Goal: Task Accomplishment & Management: Complete application form

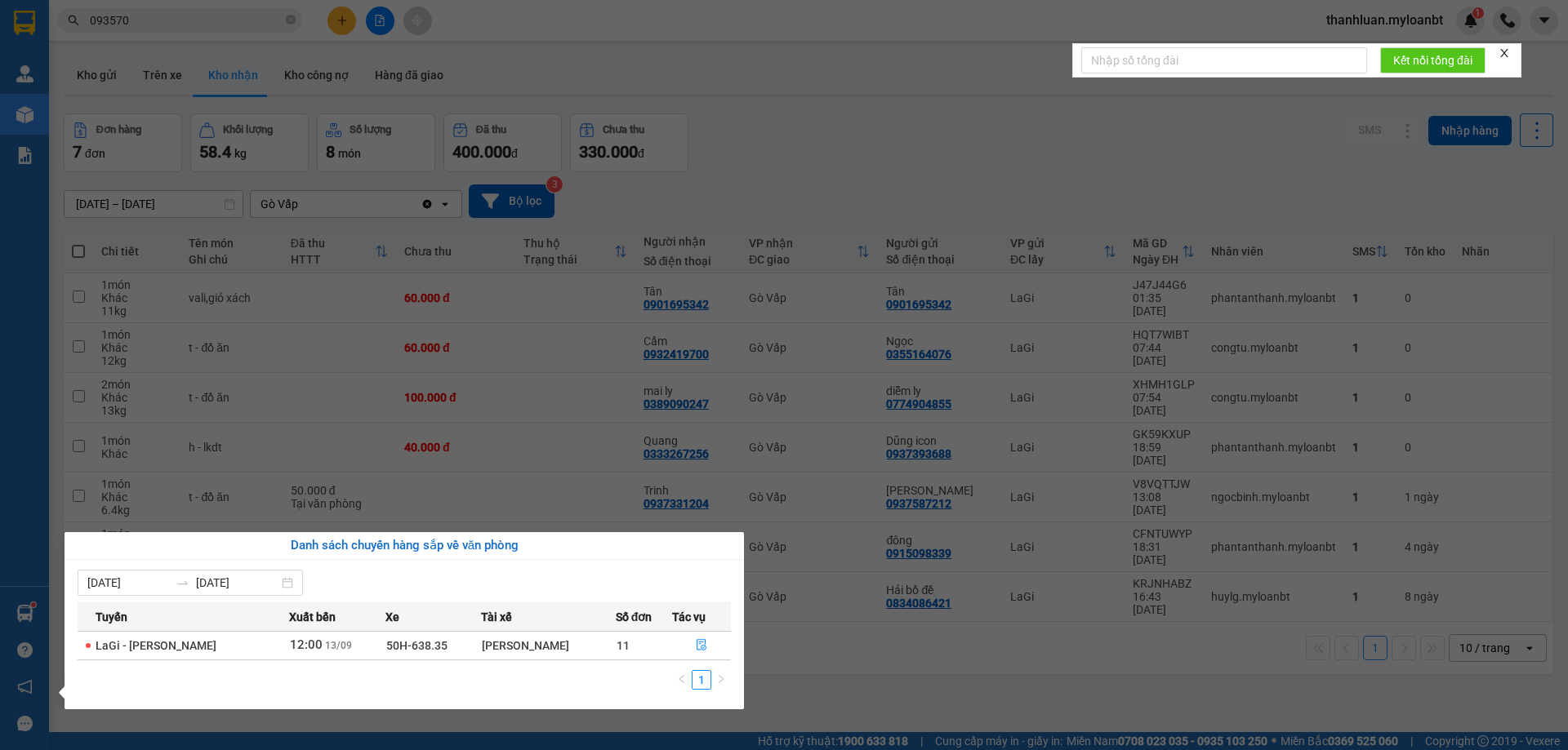
click at [686, 51] on section "Kết quả tìm kiếm ( 11 ) Bộ lọc Mã ĐH Trạng thái Món hàng Thu hộ Tổng cước Chưa …" at bounding box center [784, 375] width 1568 height 750
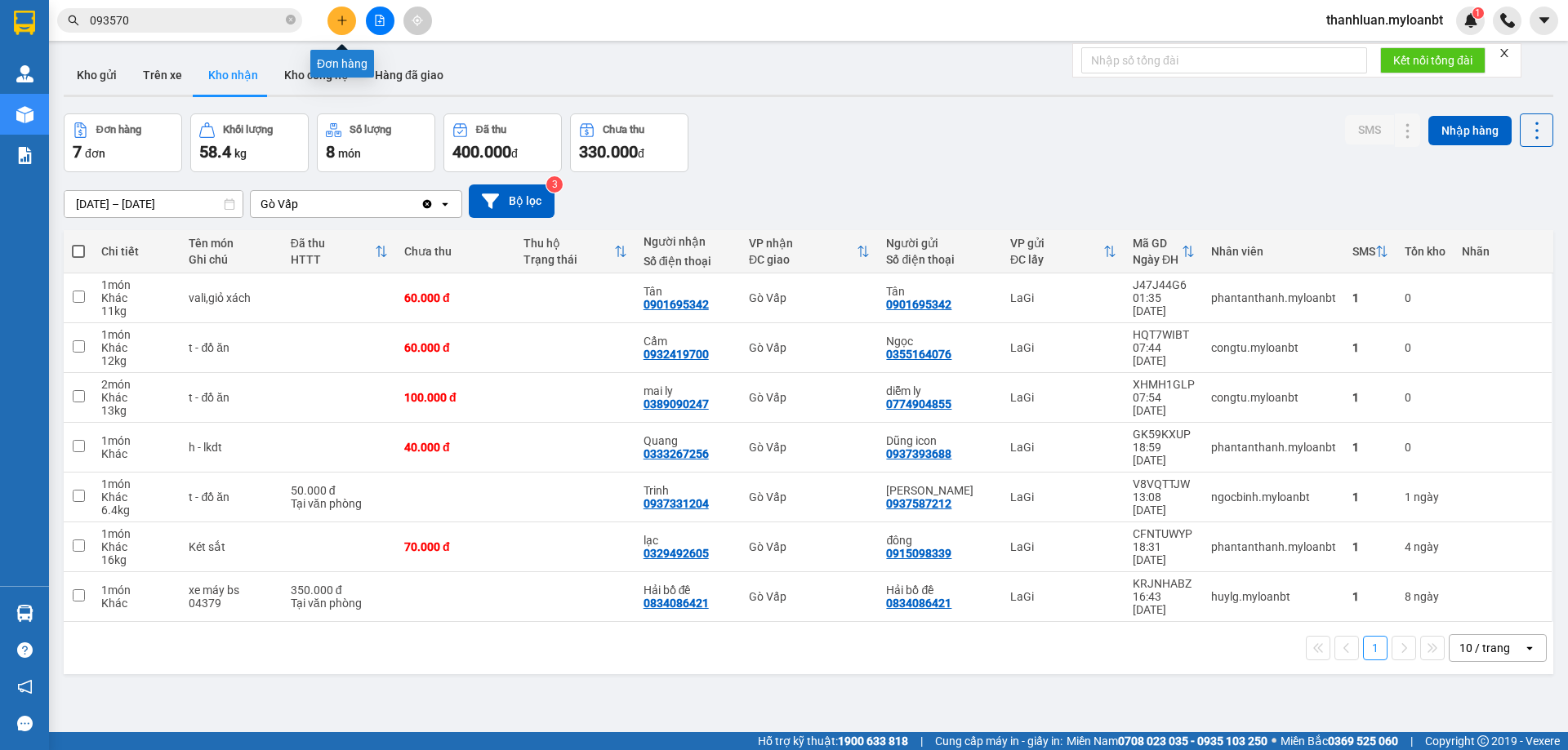
click at [350, 16] on button at bounding box center [342, 21] width 29 height 29
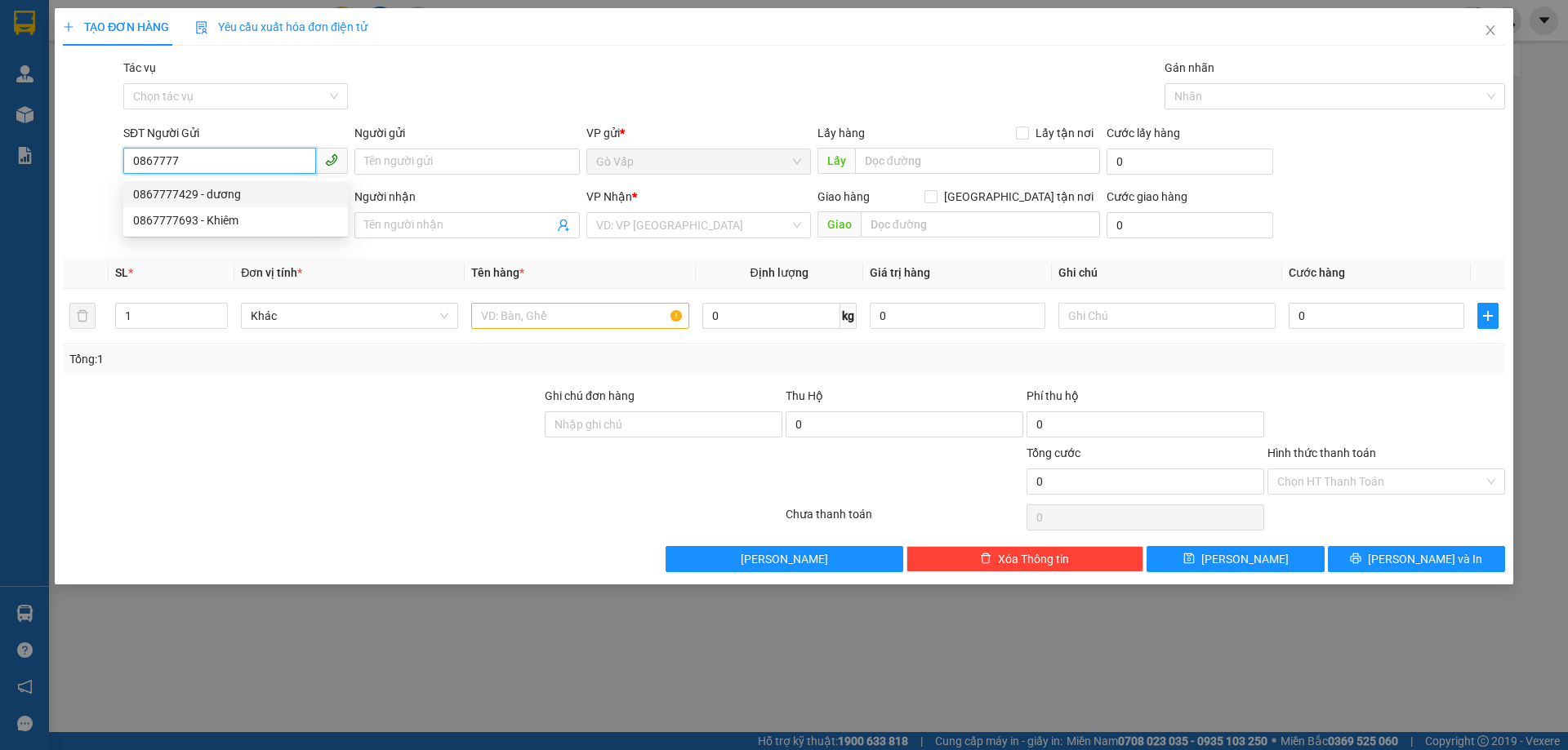
drag, startPoint x: 253, startPoint y: 191, endPoint x: 512, endPoint y: 247, distance: 265.0
click at [253, 191] on div "0867777429 - dương" at bounding box center [236, 194] width 205 height 18
type input "0867777429"
type input "dương"
type input "0399522591"
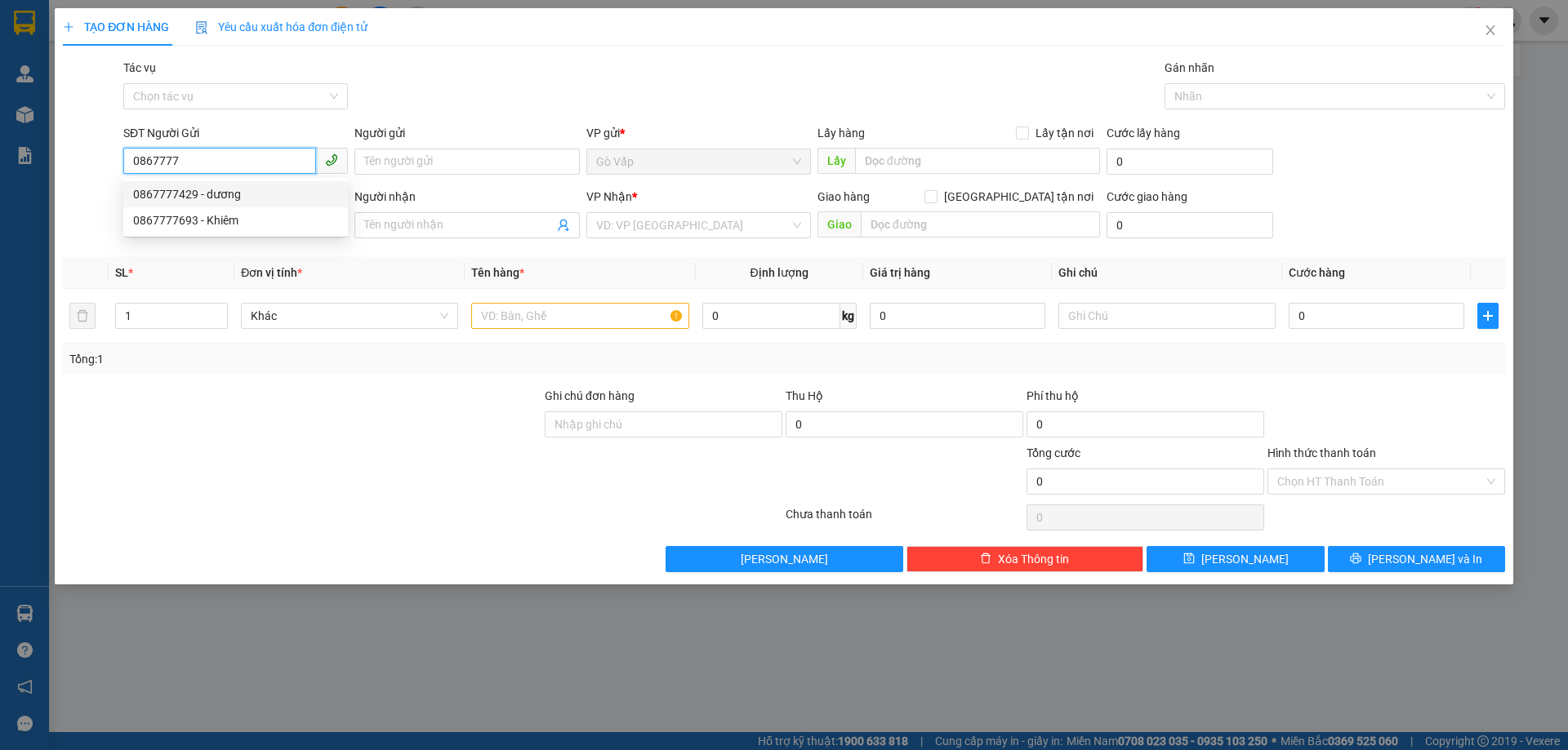
type input "mẹ xuân"
type input "0867777429"
click at [569, 320] on input "text" at bounding box center [579, 316] width 217 height 26
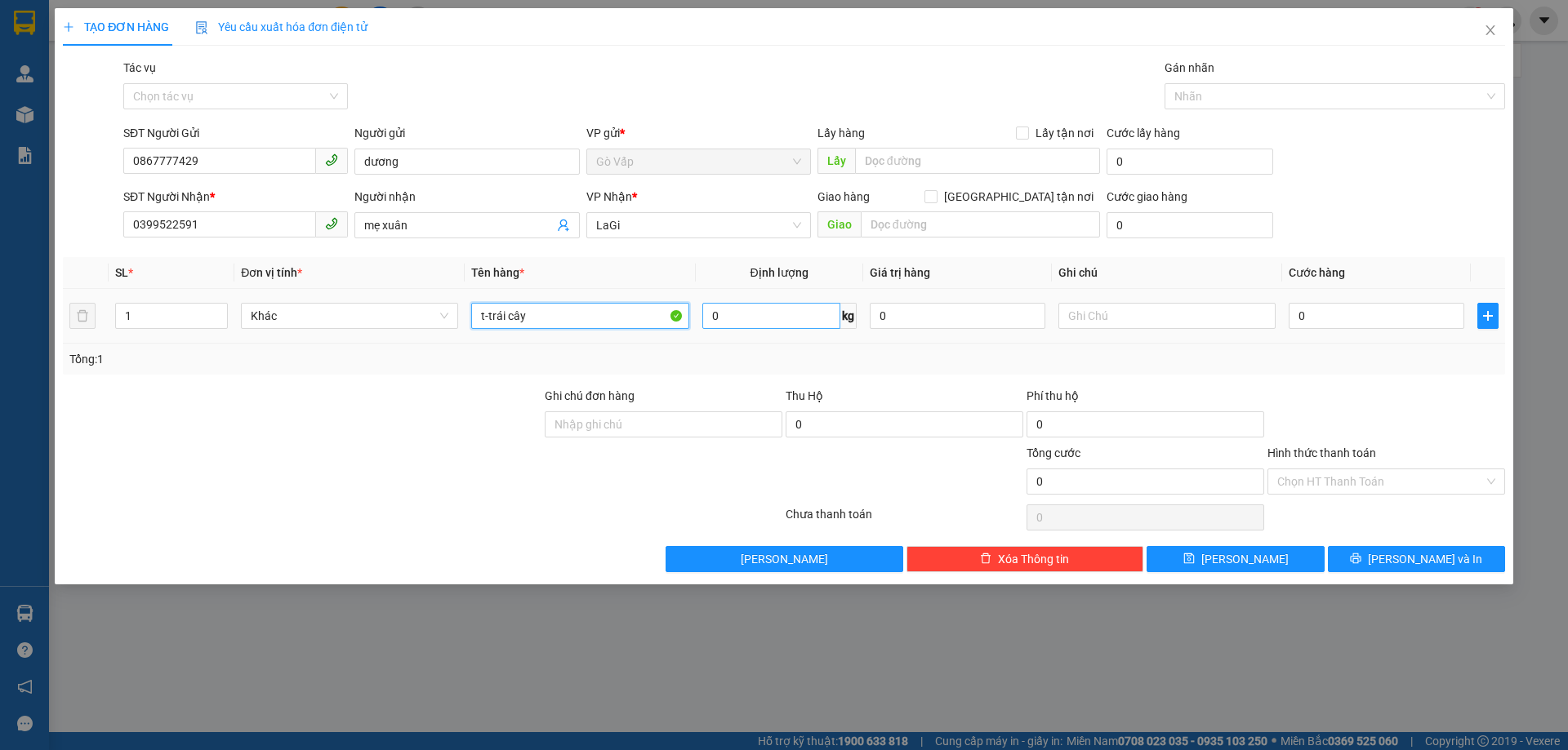
type input "t-trái cây"
click at [758, 326] on input "0" at bounding box center [771, 316] width 138 height 26
type input "10"
click at [1381, 315] on input "0" at bounding box center [1376, 316] width 175 height 26
type input "6"
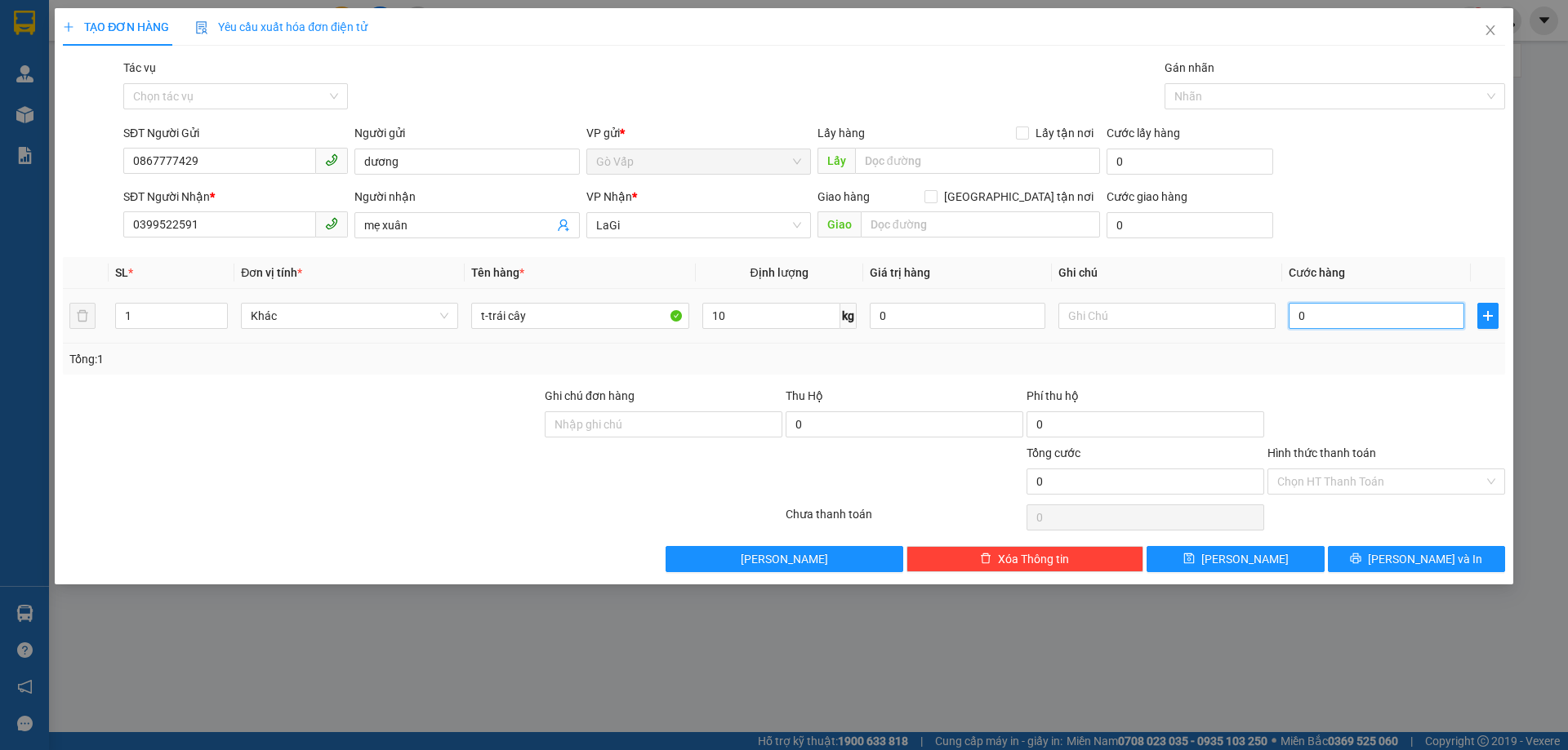
type input "6"
type input "60"
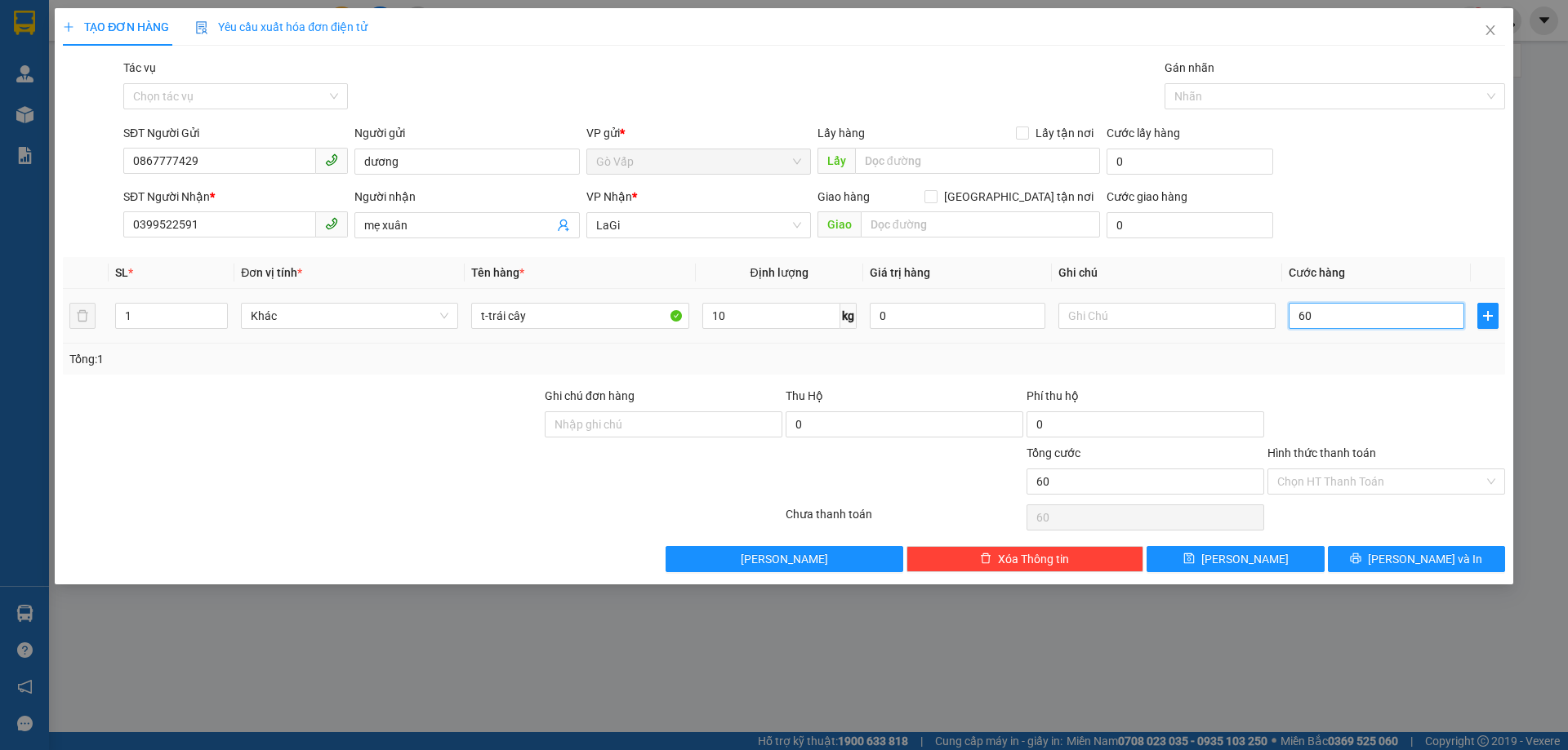
click at [1380, 315] on input "60" at bounding box center [1376, 316] width 175 height 26
click at [1387, 415] on div at bounding box center [1386, 415] width 241 height 58
type input "60.000"
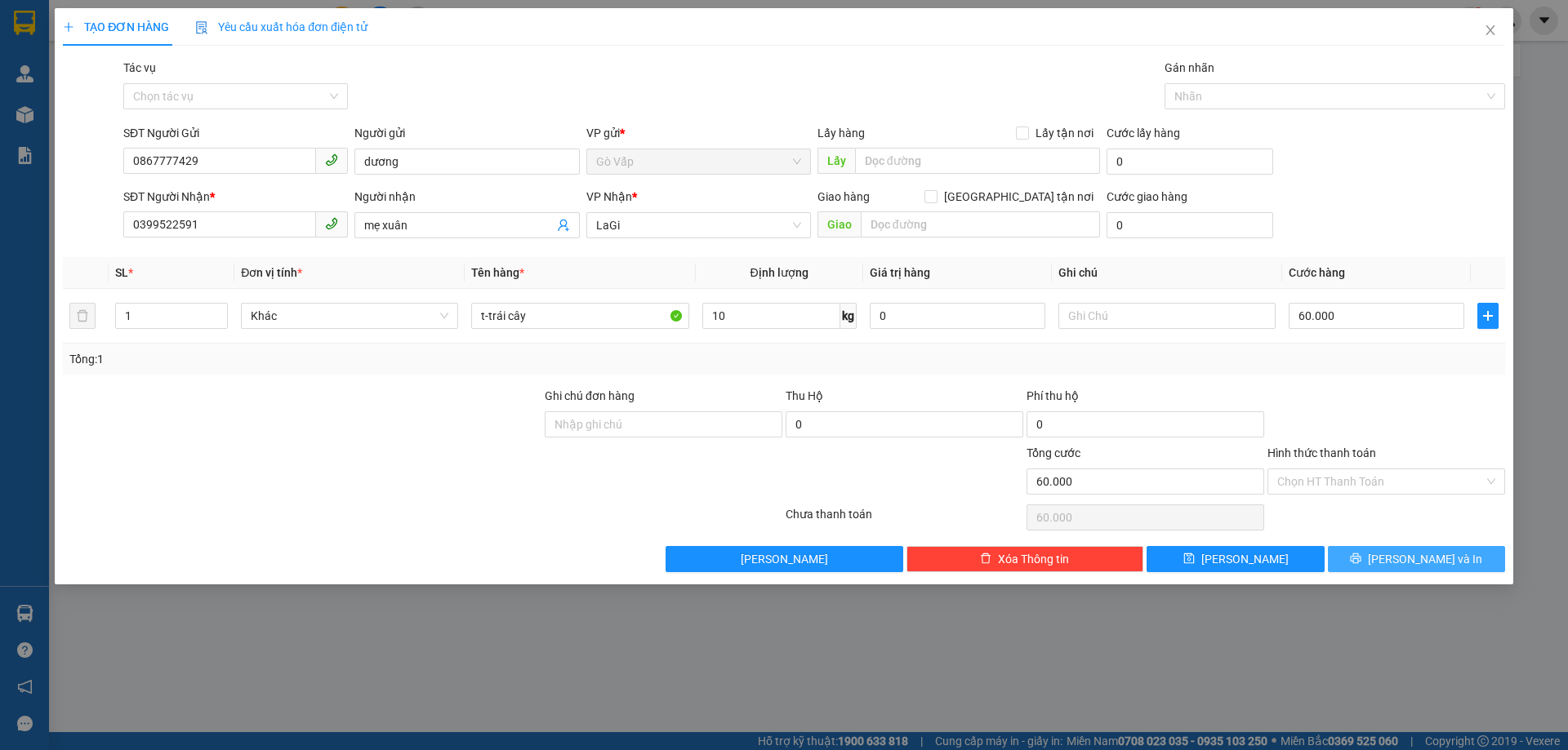
click at [1402, 568] on button "[PERSON_NAME] và In" at bounding box center [1416, 558] width 177 height 26
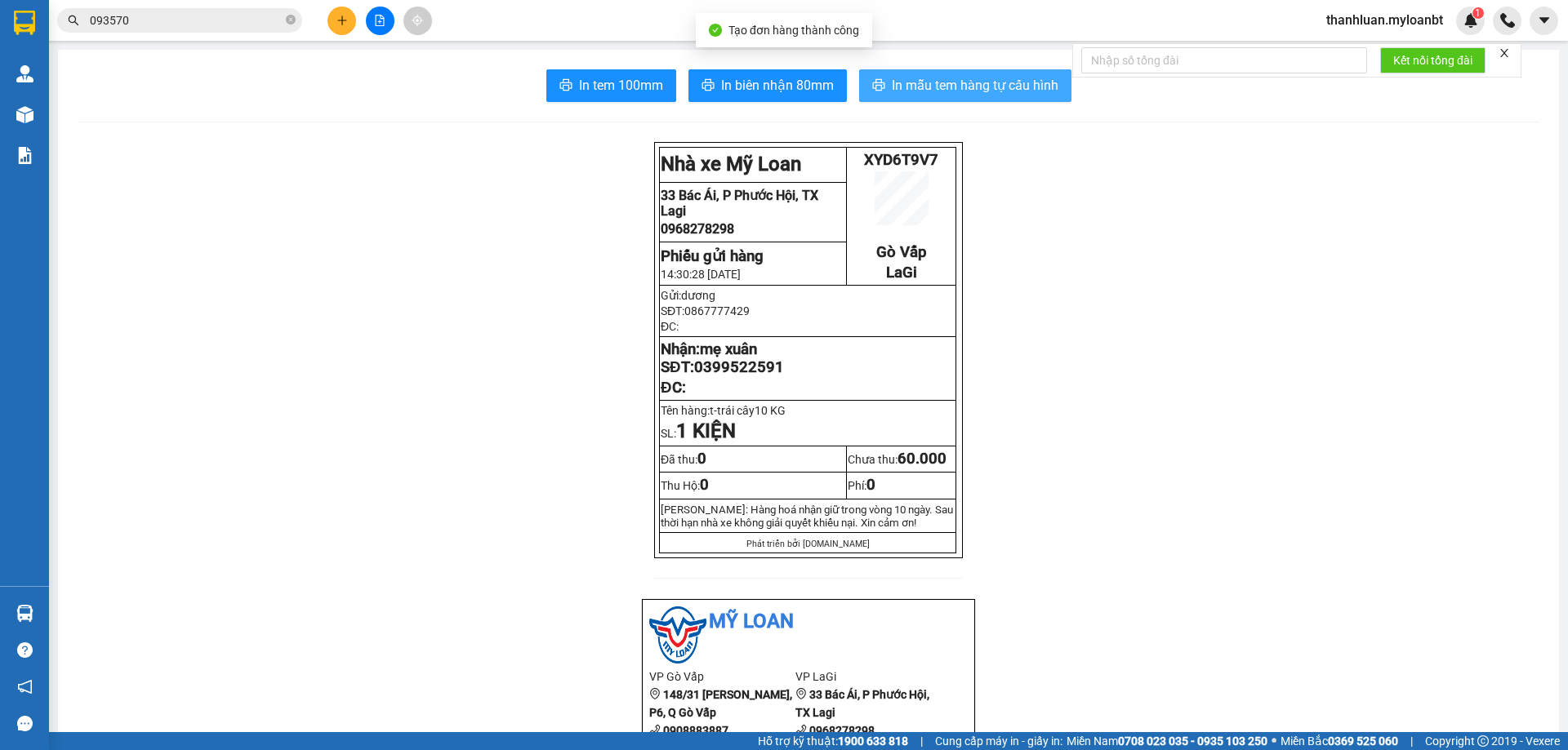
click at [898, 92] on span "In mẫu tem hàng tự cấu hình" at bounding box center [974, 85] width 166 height 21
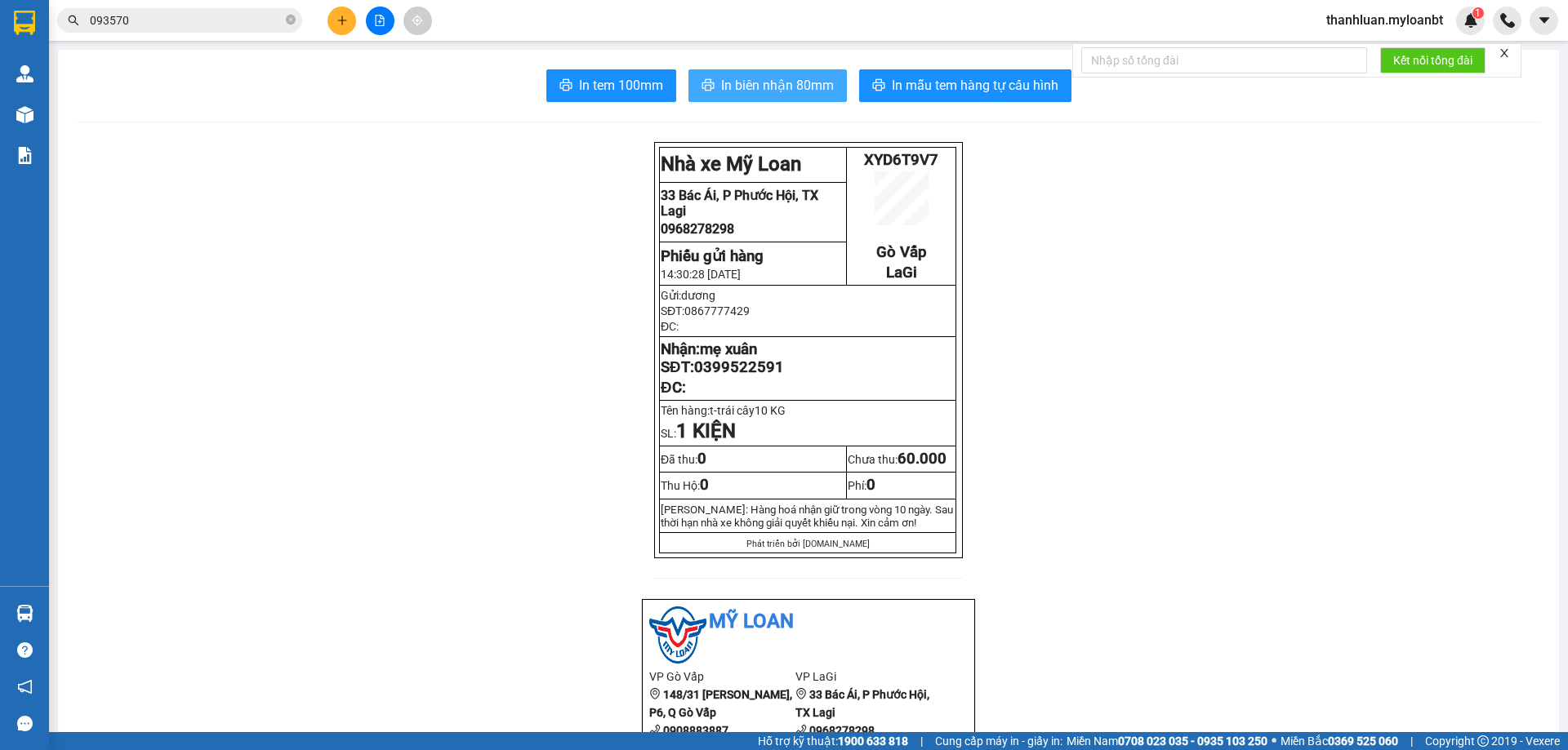
click at [751, 85] on span "In biên nhận 80mm" at bounding box center [777, 85] width 112 height 21
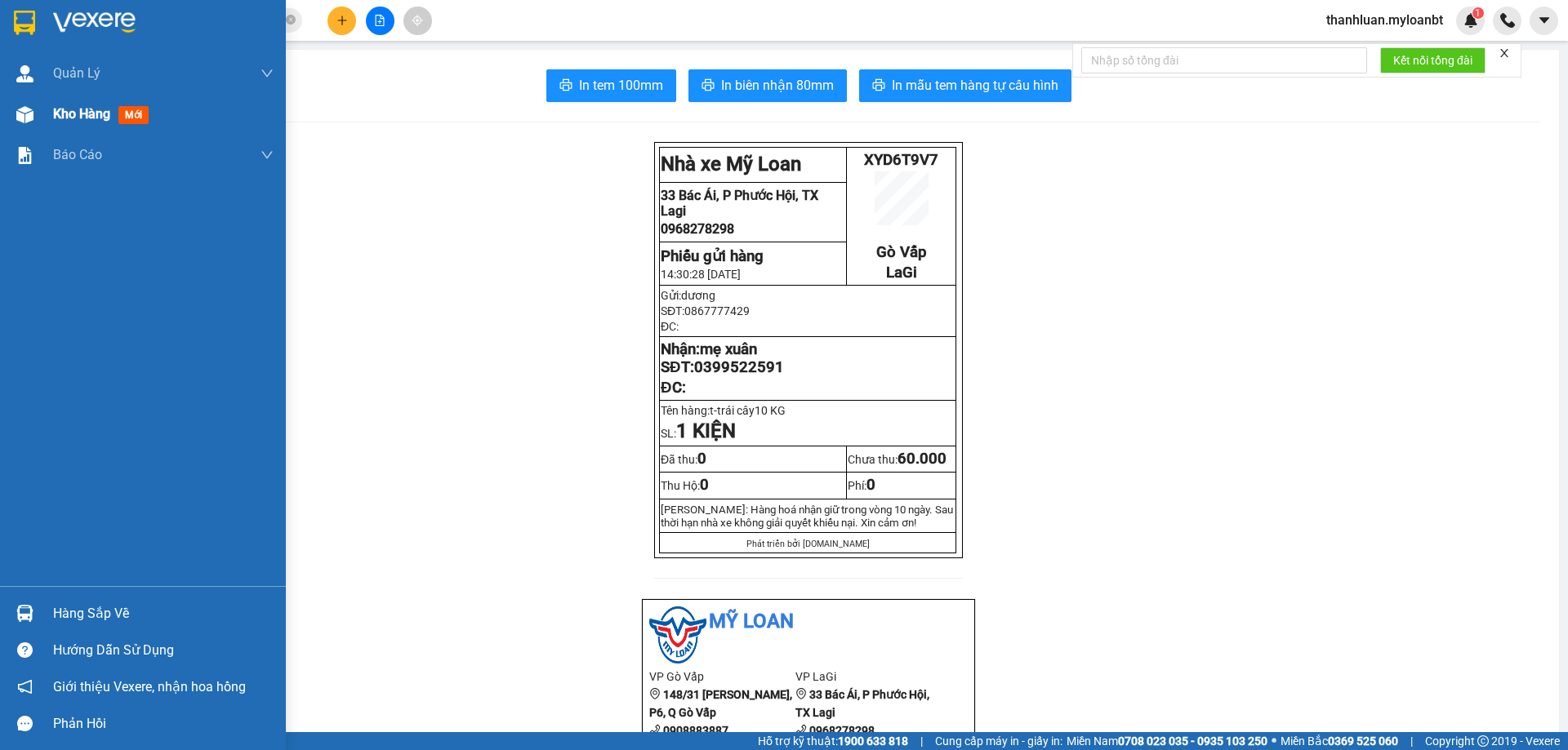
click at [35, 113] on div at bounding box center [25, 115] width 29 height 29
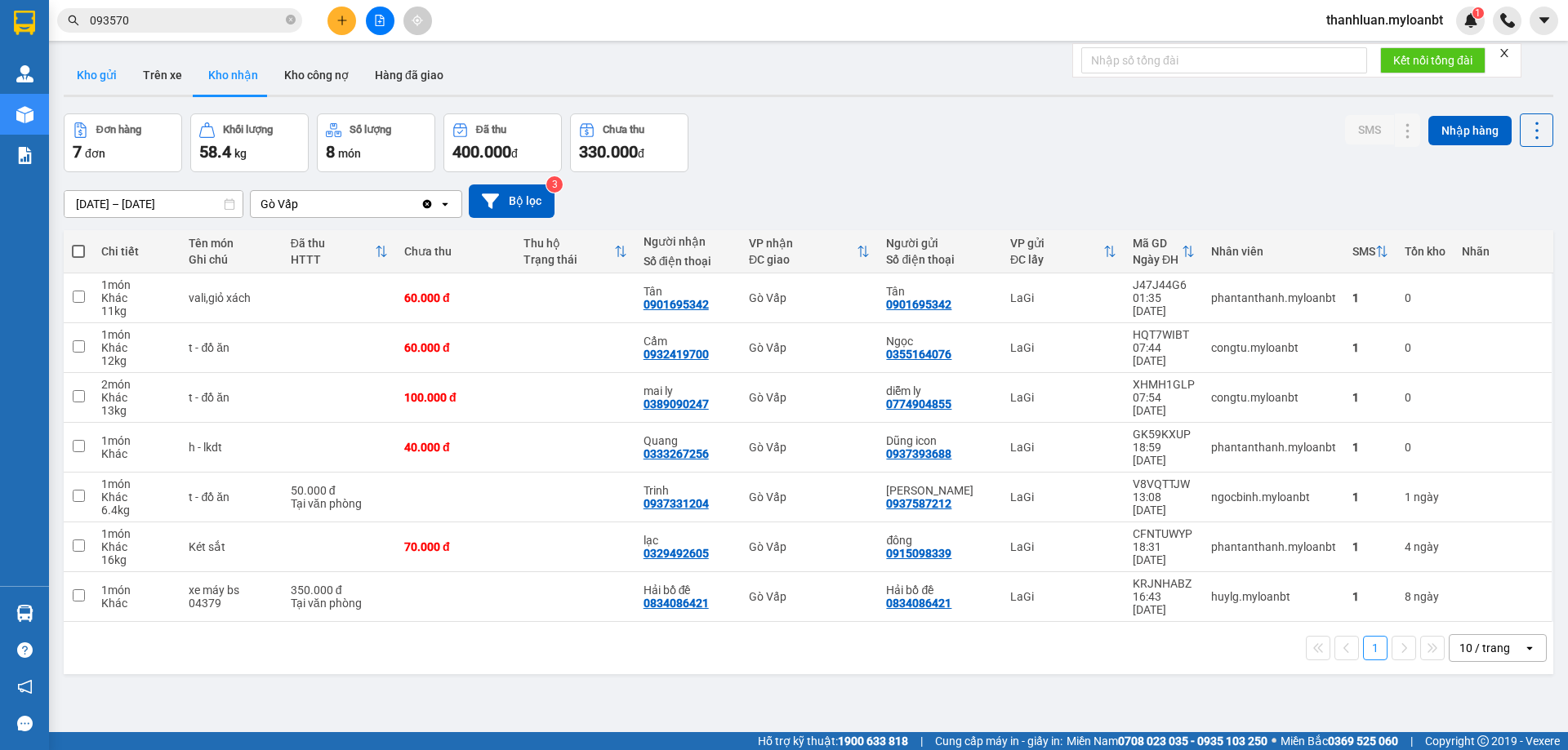
click at [90, 72] on button "Kho gửi" at bounding box center [97, 76] width 67 height 40
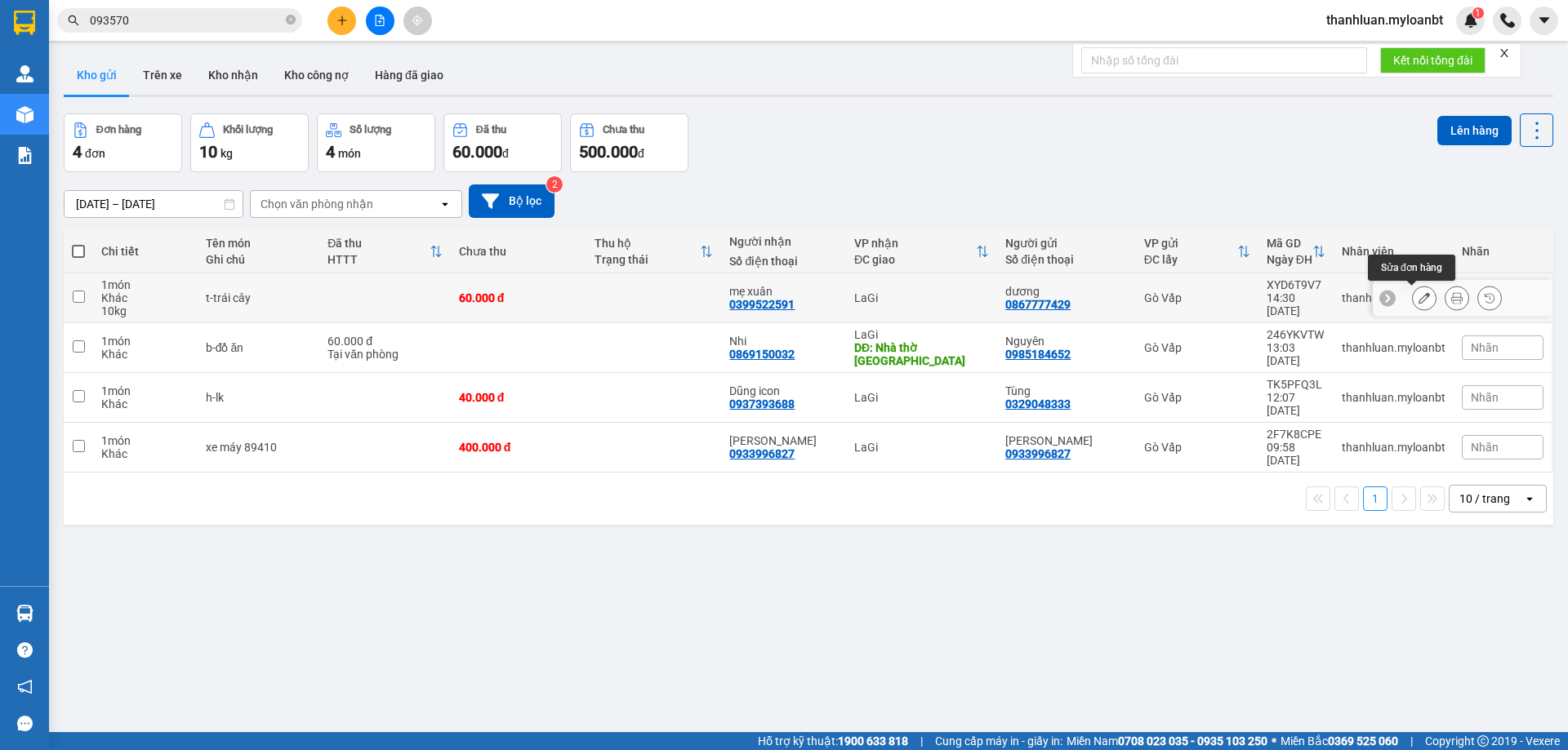
click at [1419, 295] on icon at bounding box center [1424, 298] width 12 height 12
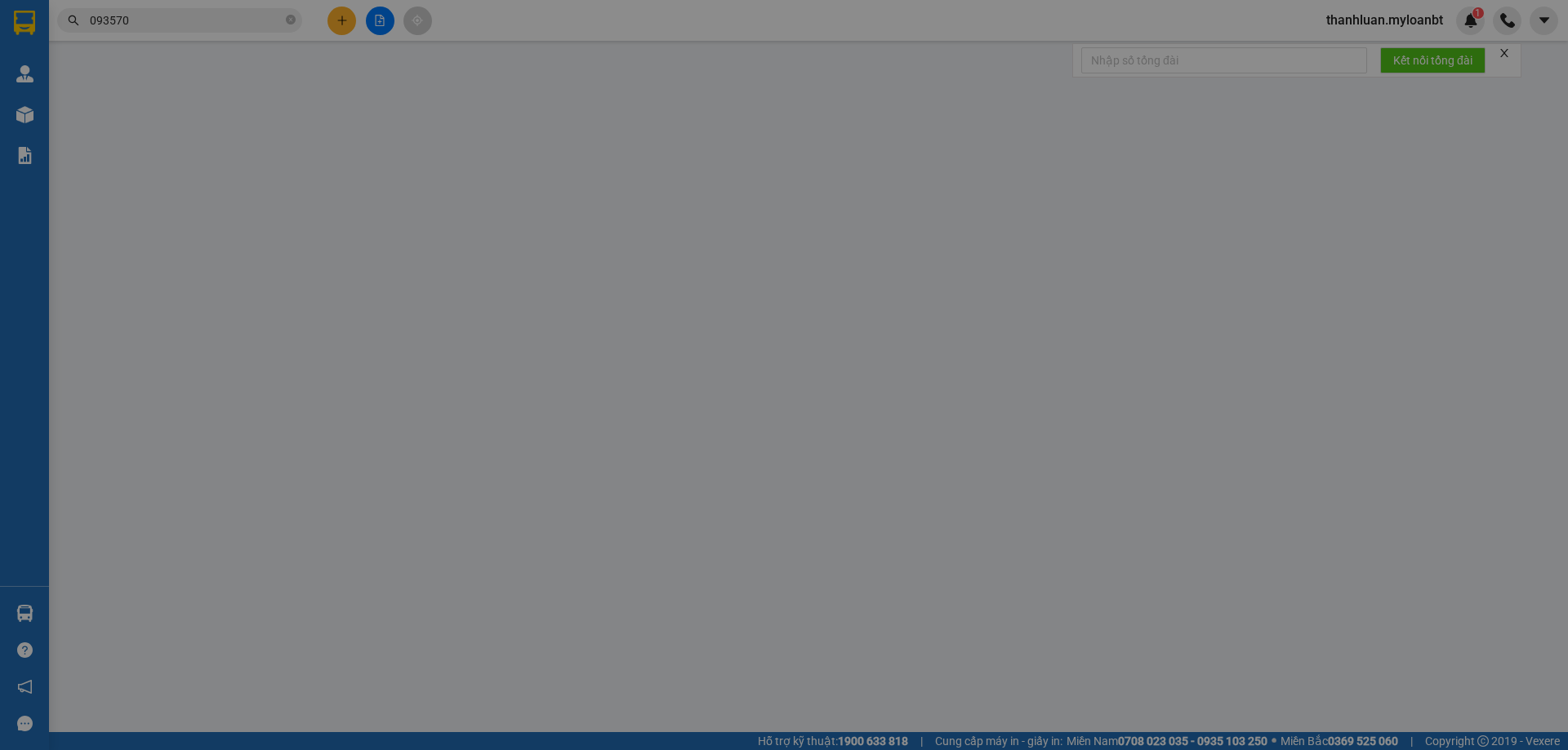
type input "0867777429"
type input "0399522591"
type input "60.000"
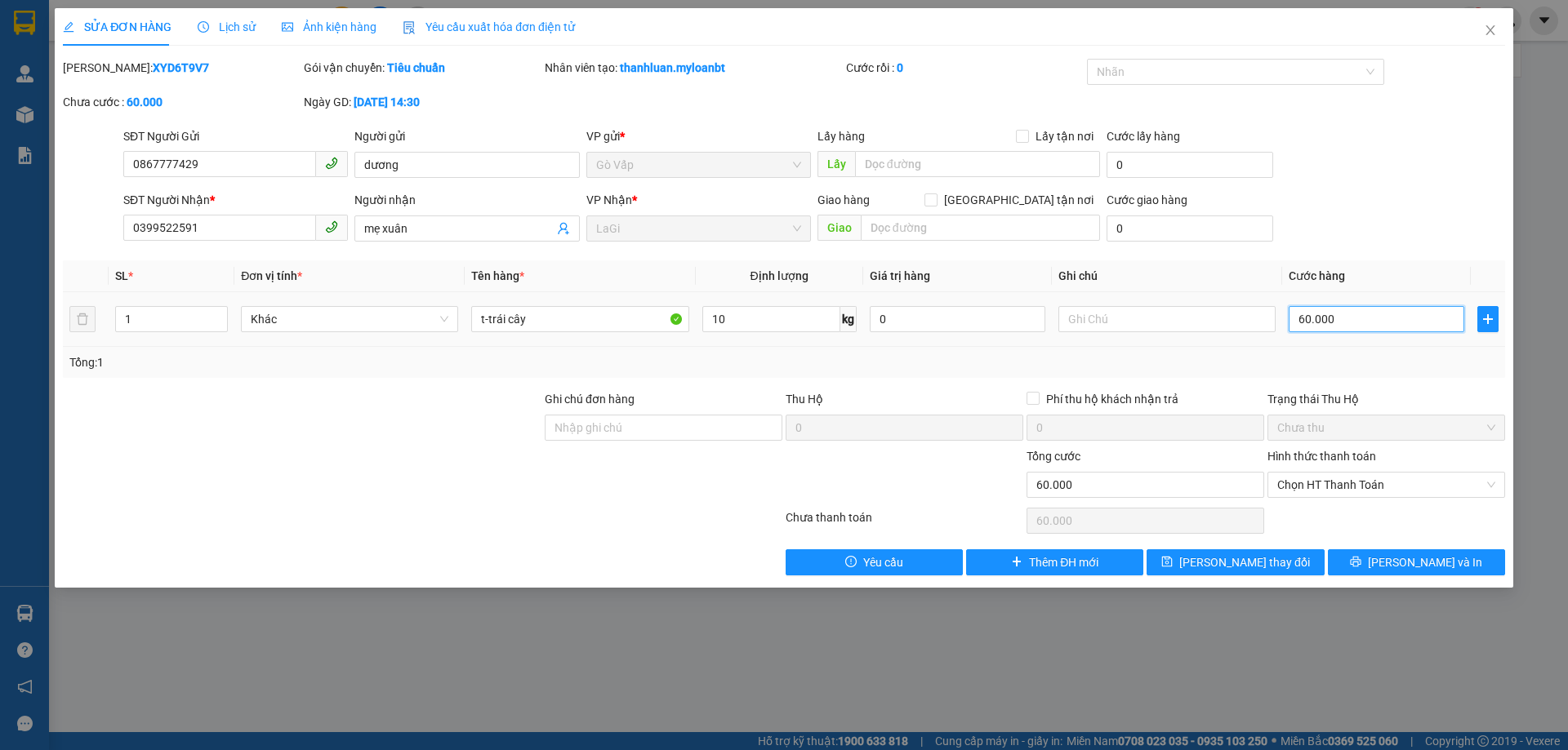
click at [1362, 317] on input "60.000" at bounding box center [1376, 318] width 175 height 26
type input "50"
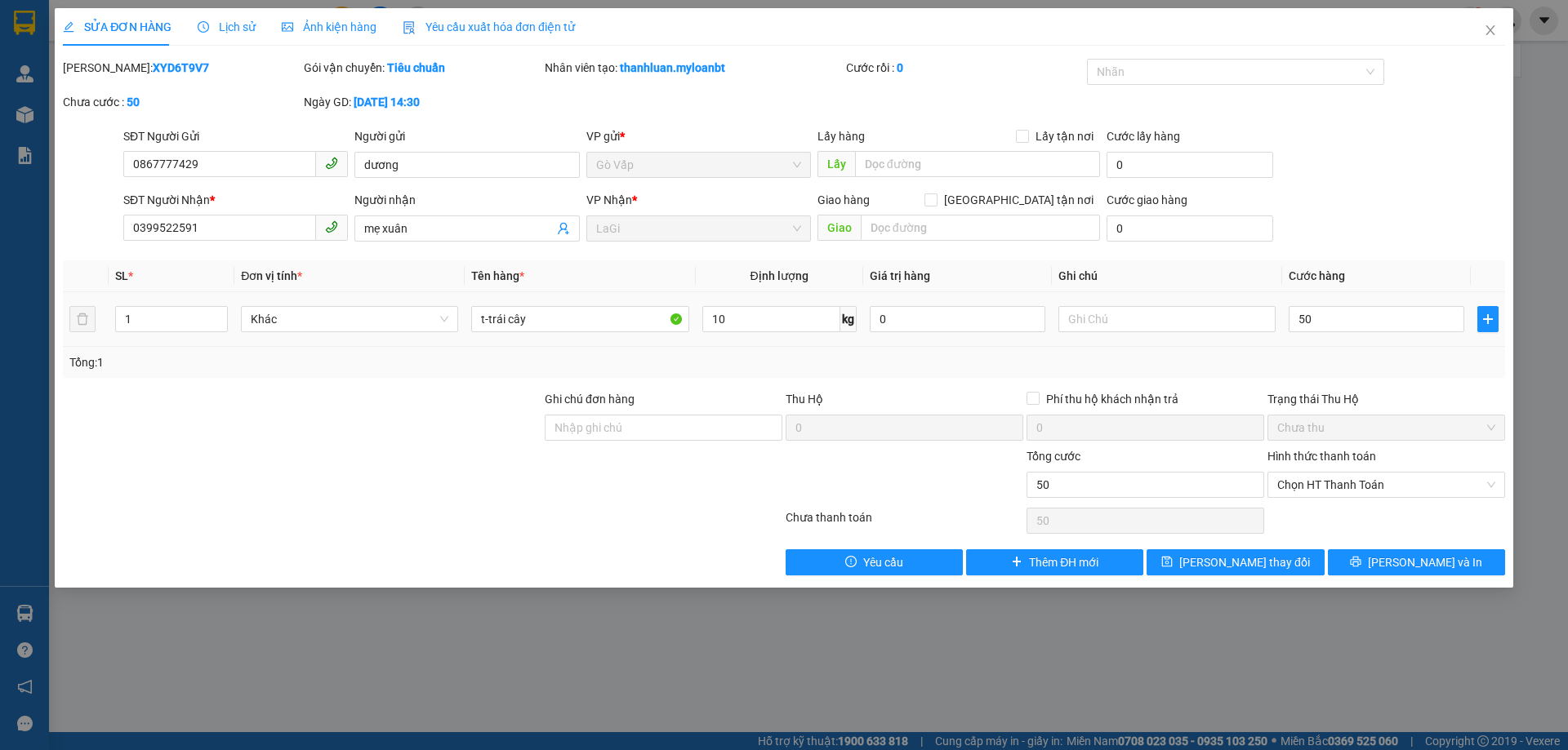
type input "50.000"
click at [1373, 341] on td "50.000" at bounding box center [1376, 319] width 189 height 55
click at [1361, 558] on icon "printer" at bounding box center [1356, 561] width 12 height 12
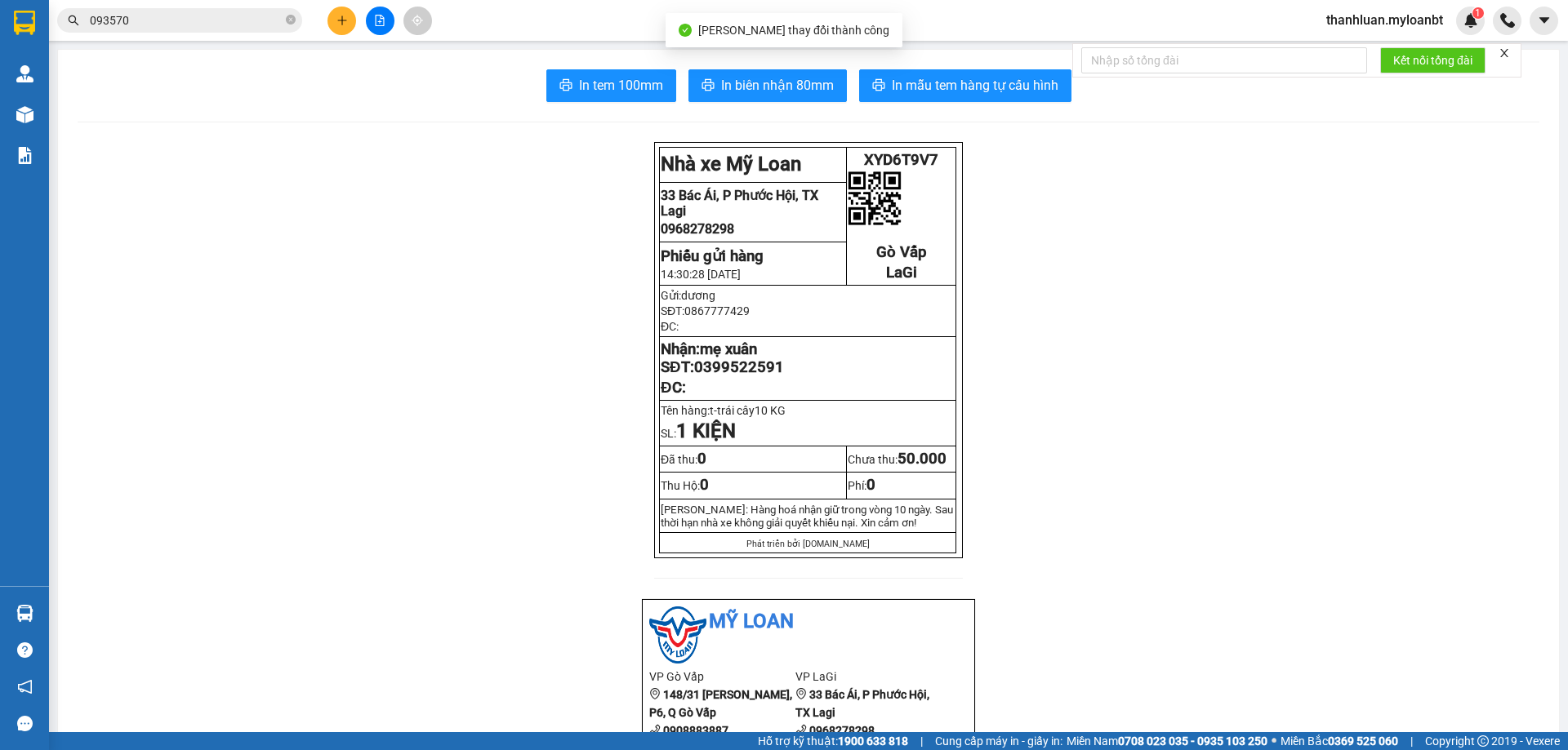
click at [912, 89] on span "In mẫu tem hàng tự cấu hình" at bounding box center [974, 85] width 166 height 21
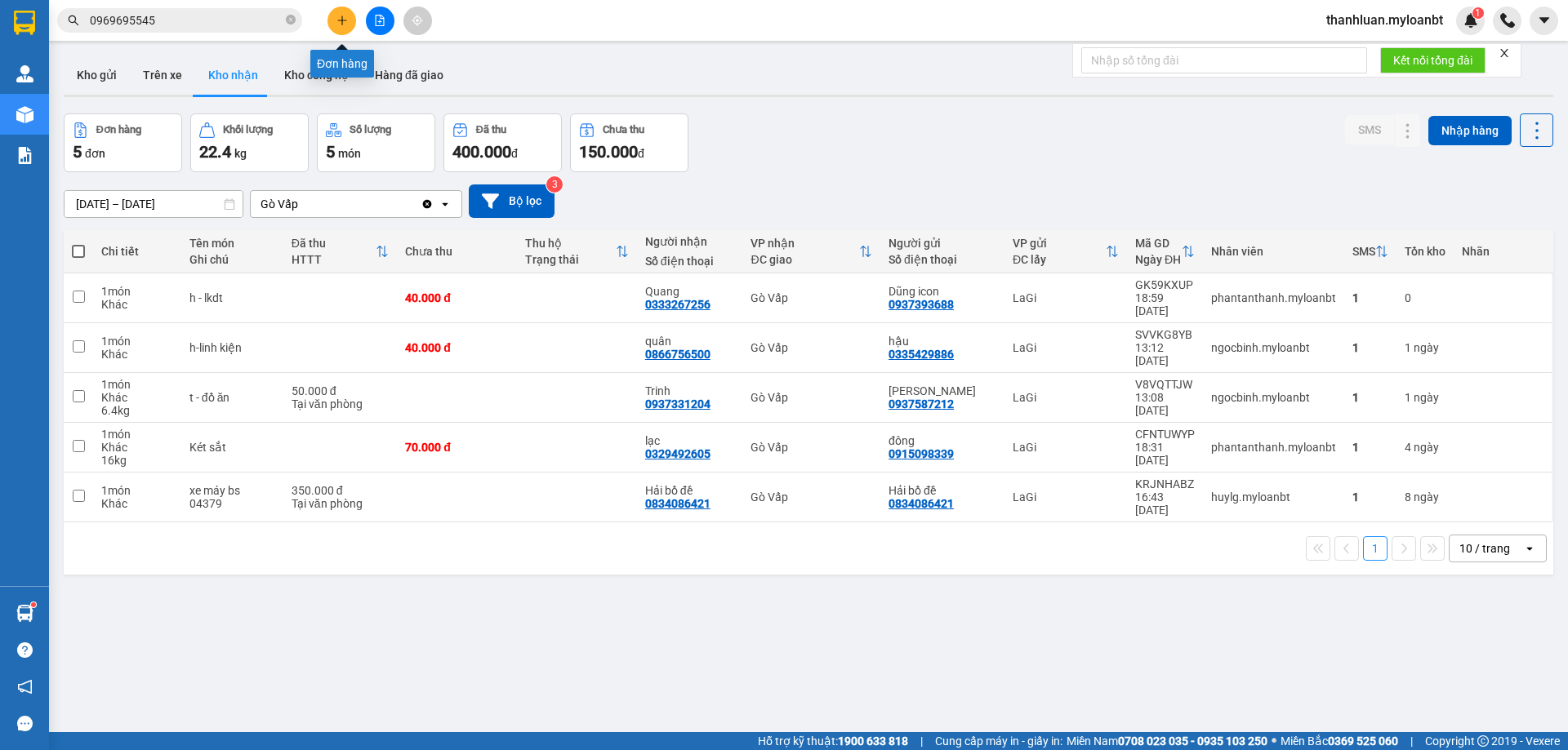
click at [340, 24] on icon "plus" at bounding box center [342, 20] width 12 height 12
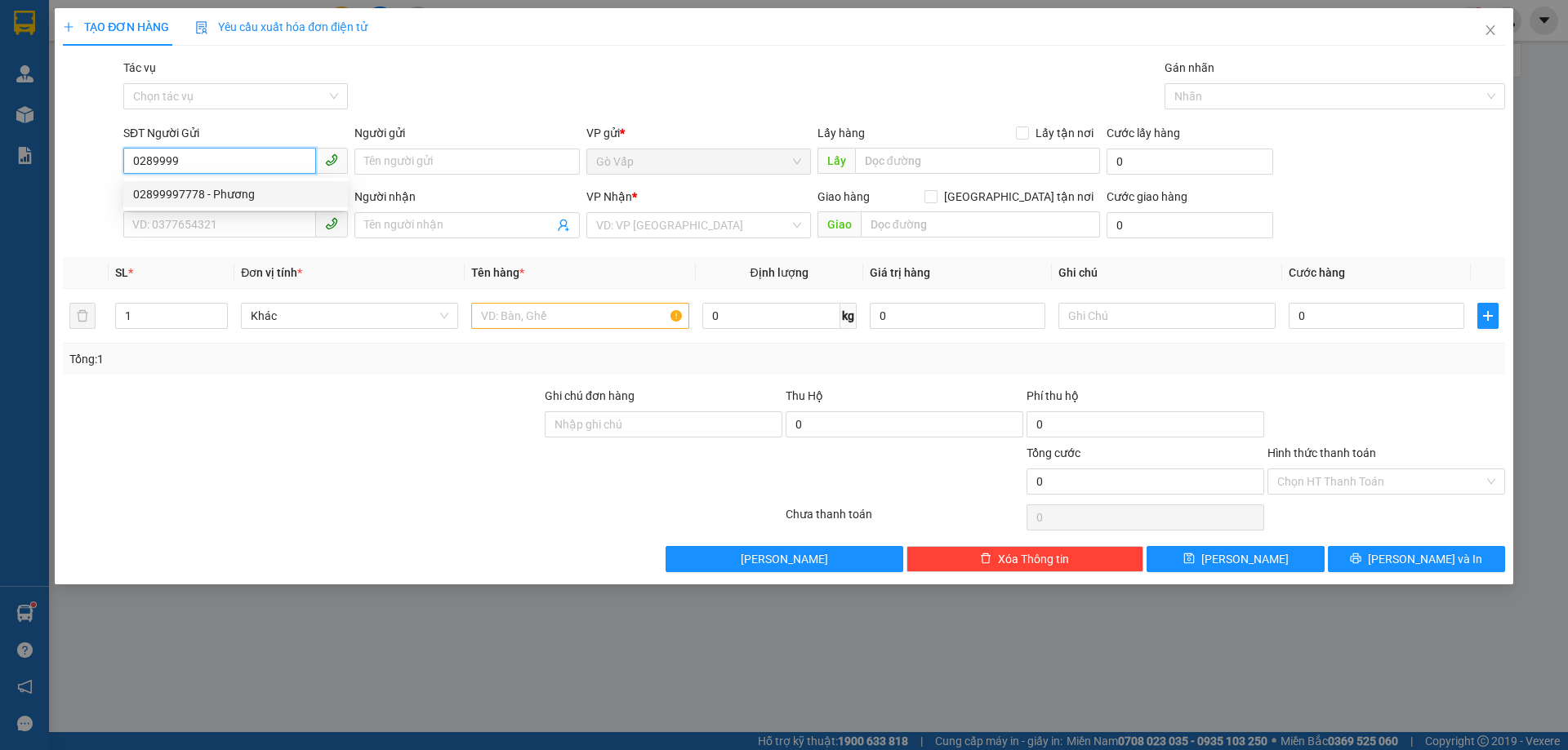
click at [291, 196] on div "02899997778 - Phương" at bounding box center [236, 194] width 205 height 18
type input "02899997778"
type input "Phương"
type input "0333533777"
type input "Toàn"
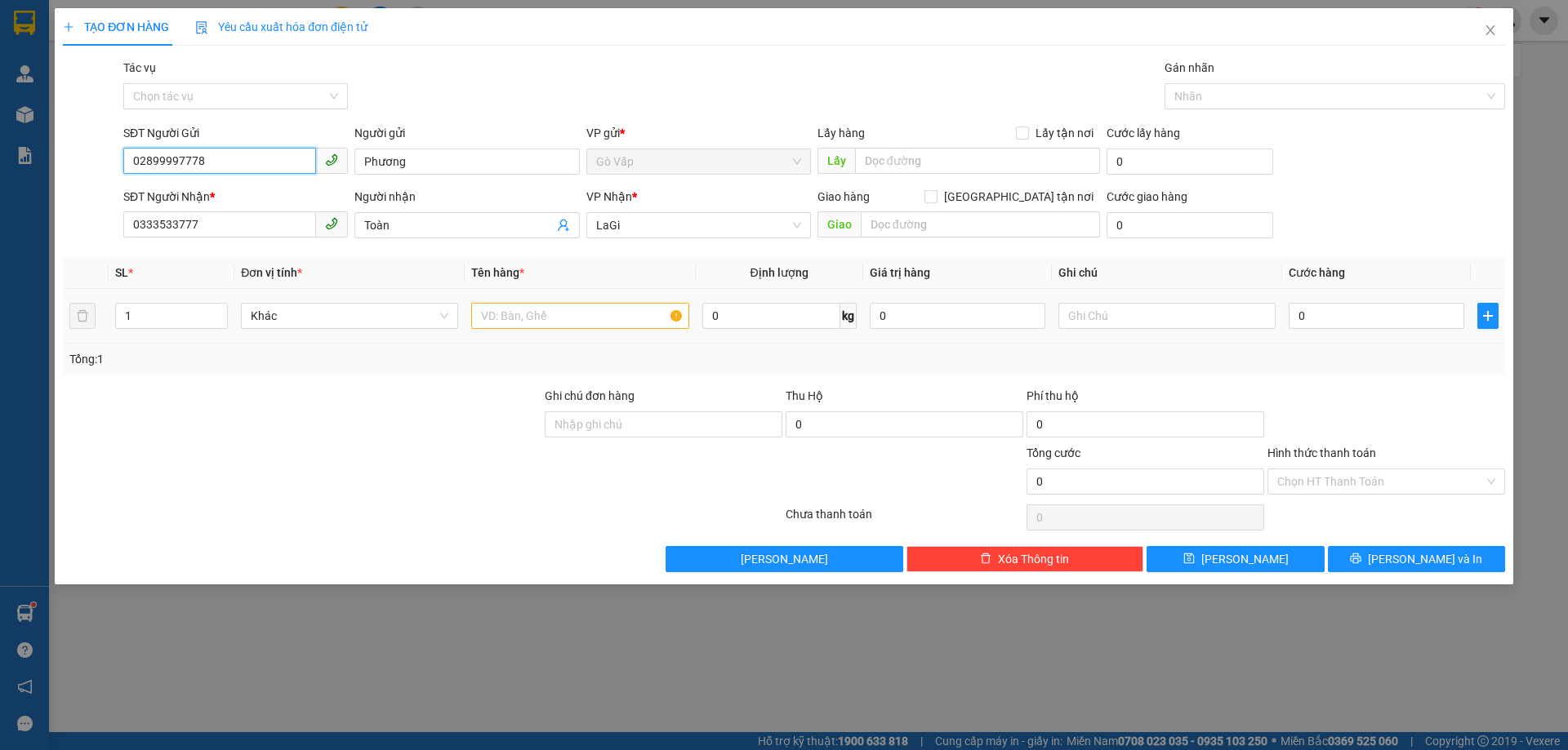
type input "02899997778"
click at [533, 316] on input "text" at bounding box center [579, 316] width 217 height 26
click at [533, 316] on input "h-thuốc" at bounding box center [579, 316] width 217 height 26
type input "h-thiết bị định vị"
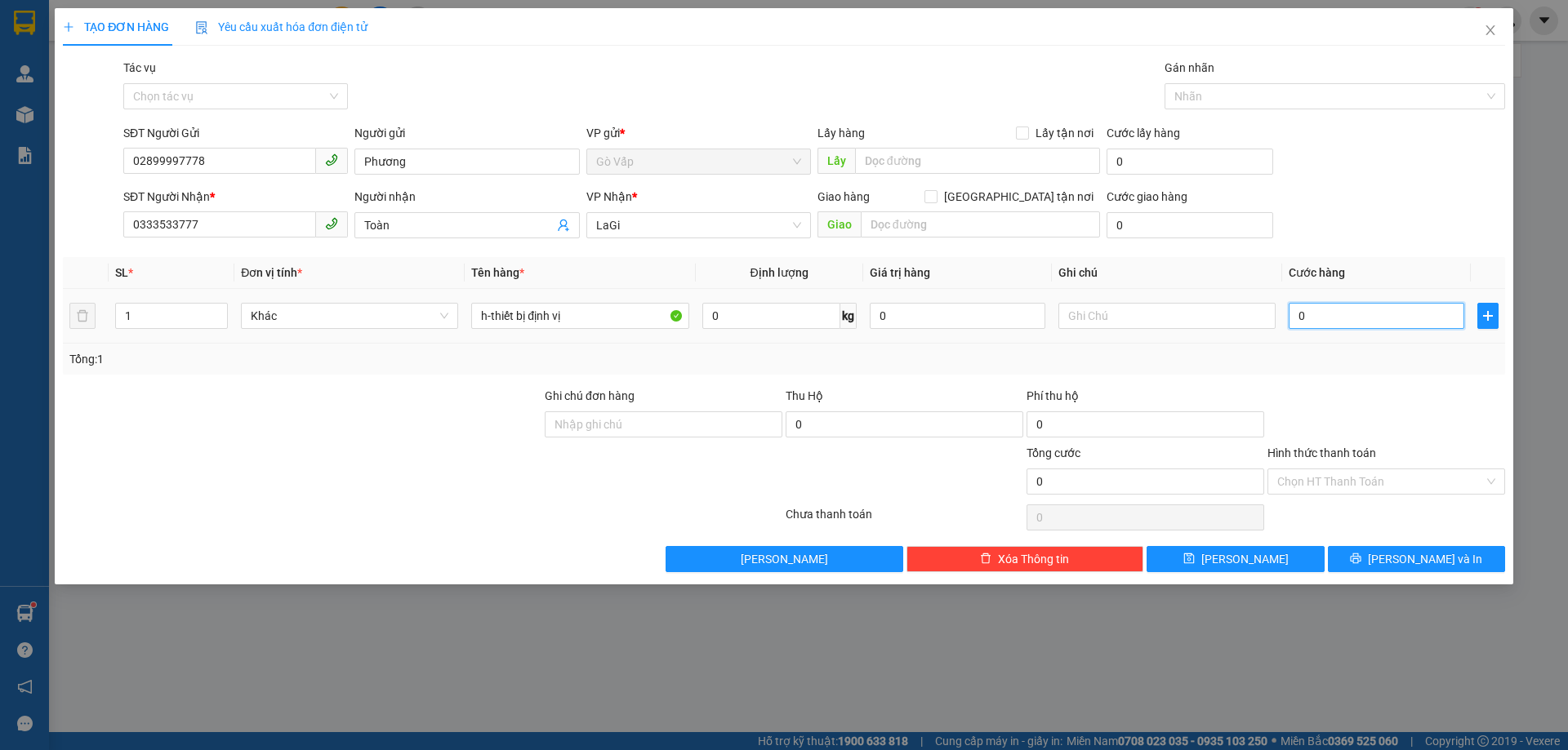
click at [1363, 306] on input "0" at bounding box center [1376, 316] width 175 height 26
type input "4"
type input "40"
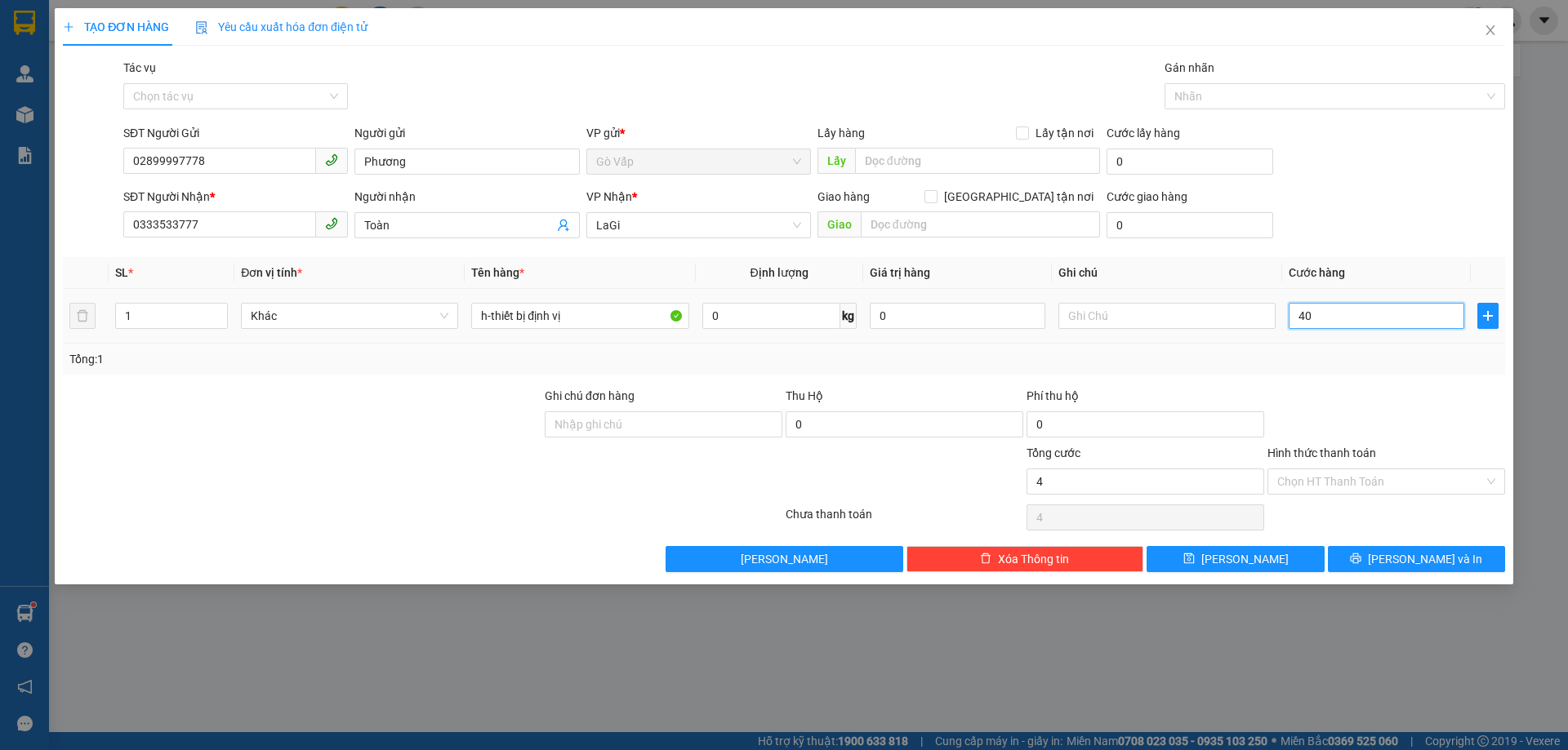
type input "40"
type input "40.000"
click at [1338, 400] on div at bounding box center [1386, 415] width 241 height 58
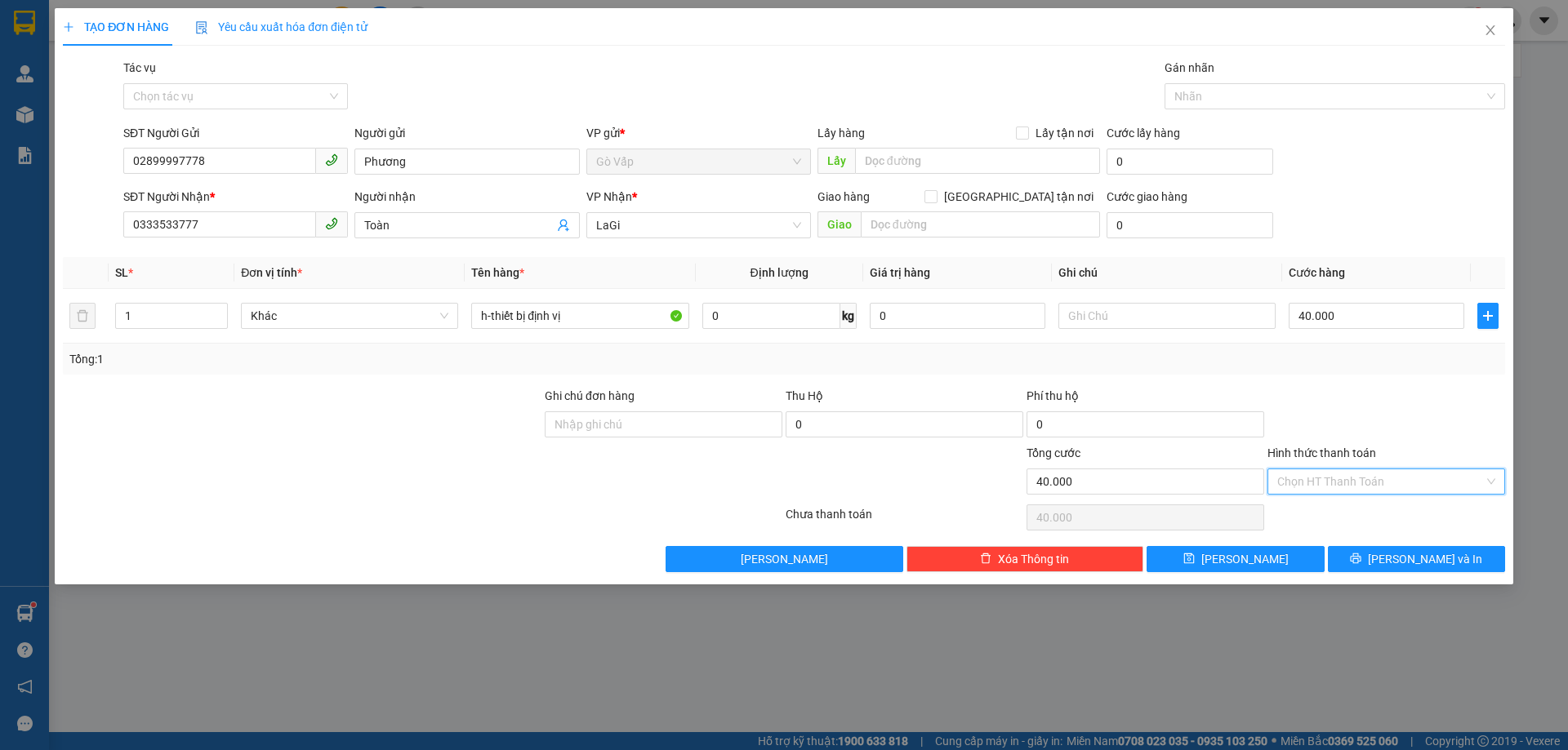
click at [1362, 486] on input "Hình thức thanh toán" at bounding box center [1381, 481] width 207 height 24
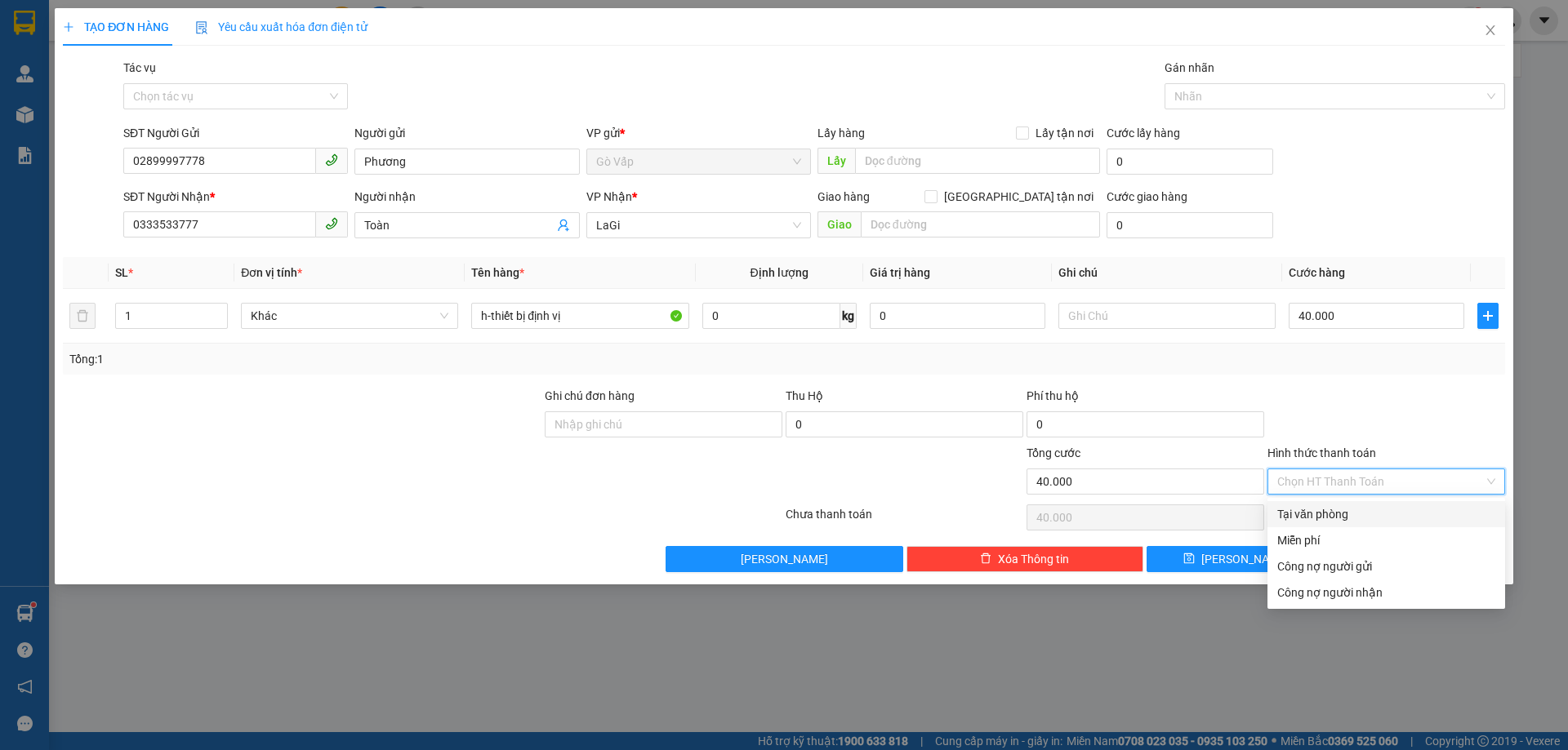
click at [1365, 504] on div "Tại văn phòng" at bounding box center [1386, 513] width 237 height 26
type input "0"
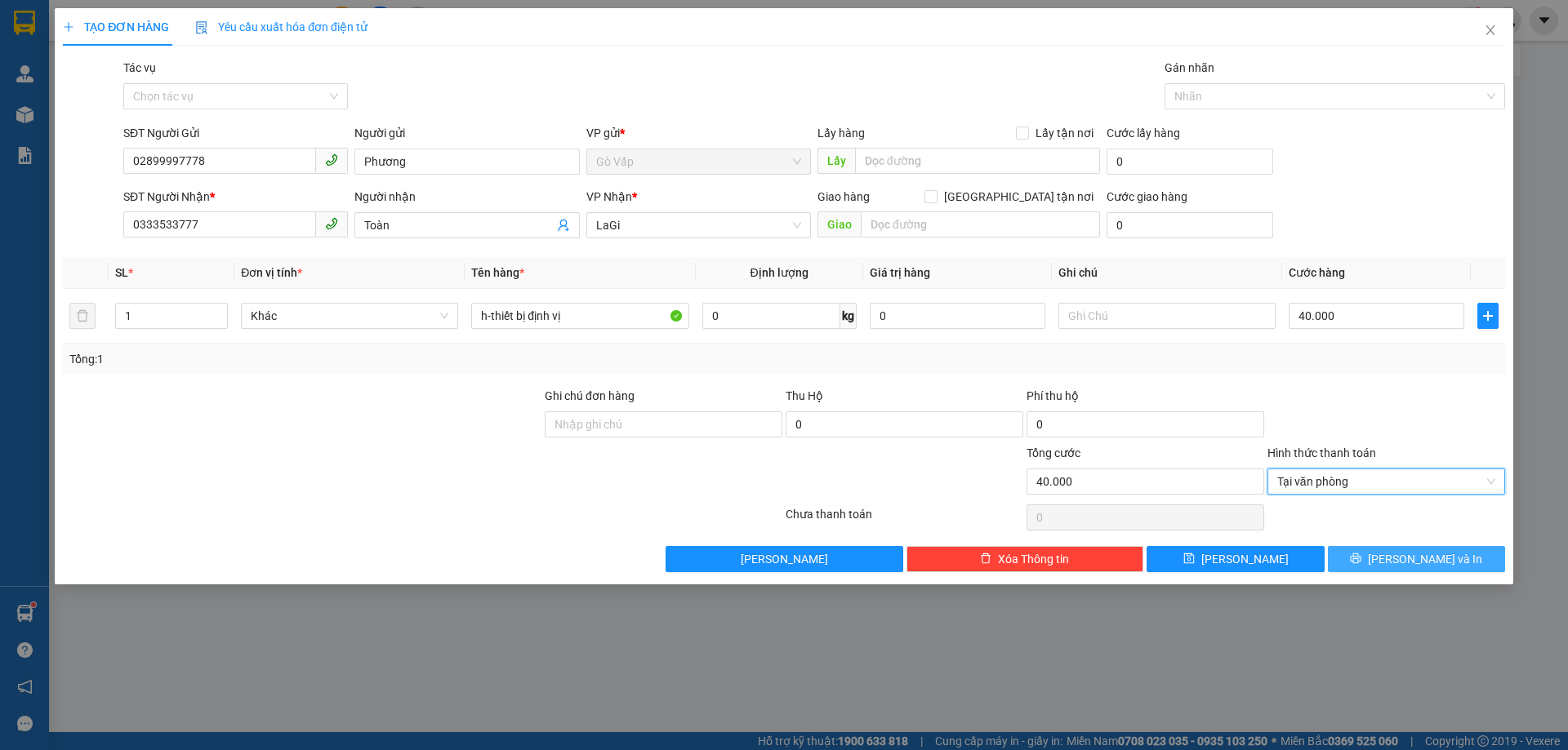
click at [1361, 554] on icon "printer" at bounding box center [1357, 559] width 11 height 11
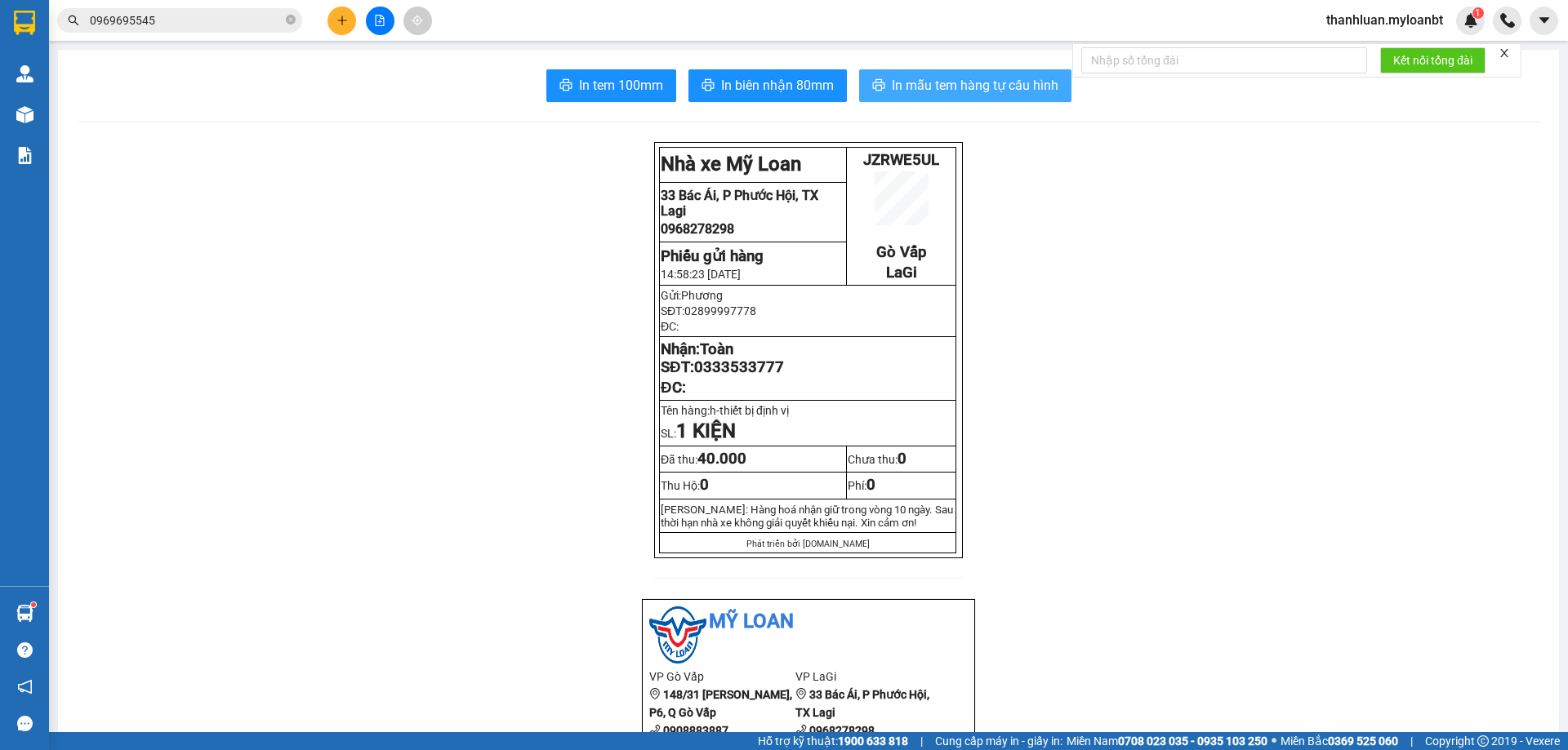
click at [939, 73] on button "In mẫu tem hàng tự cấu hình" at bounding box center [965, 85] width 212 height 32
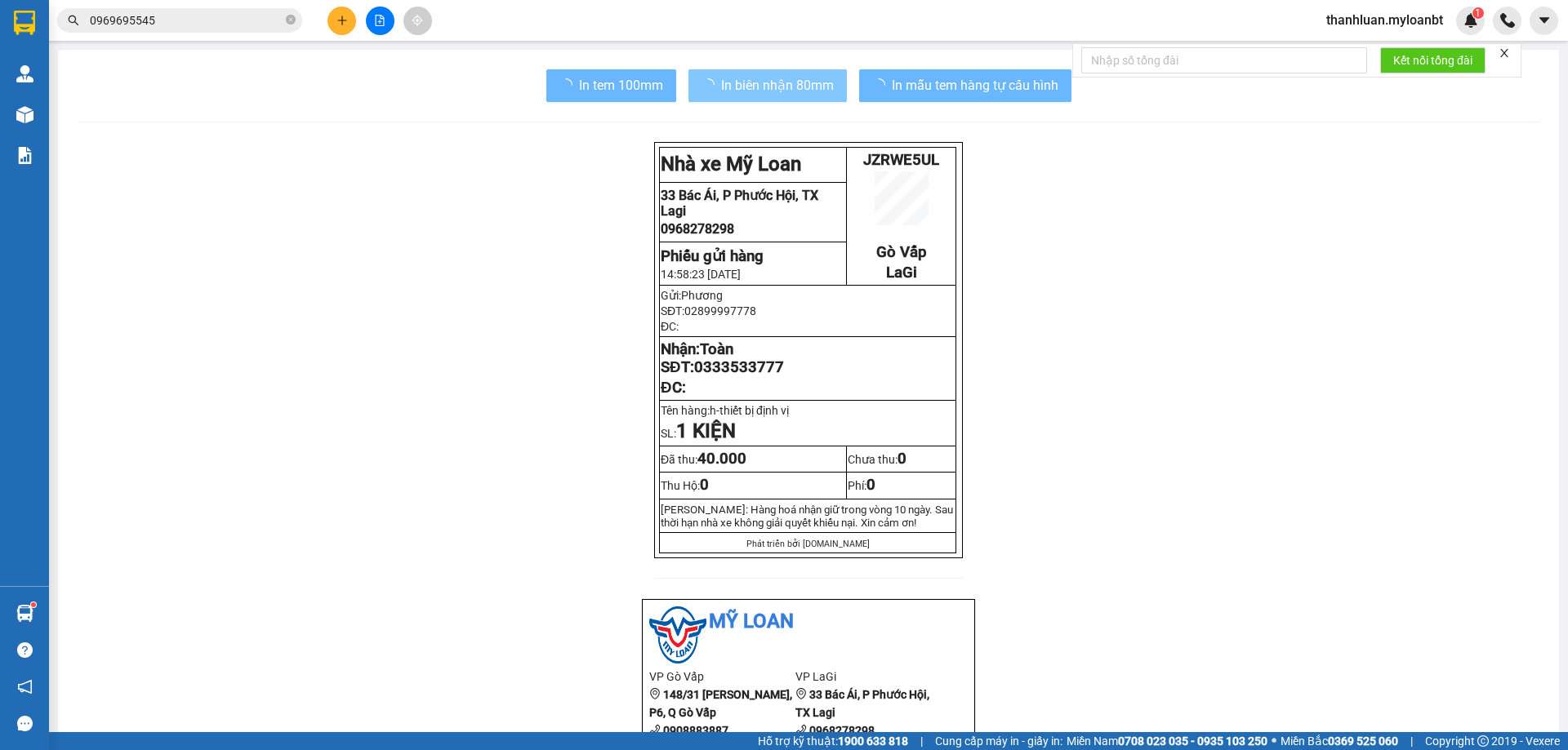
click at [794, 84] on span "In biên nhận 80mm" at bounding box center [777, 85] width 112 height 21
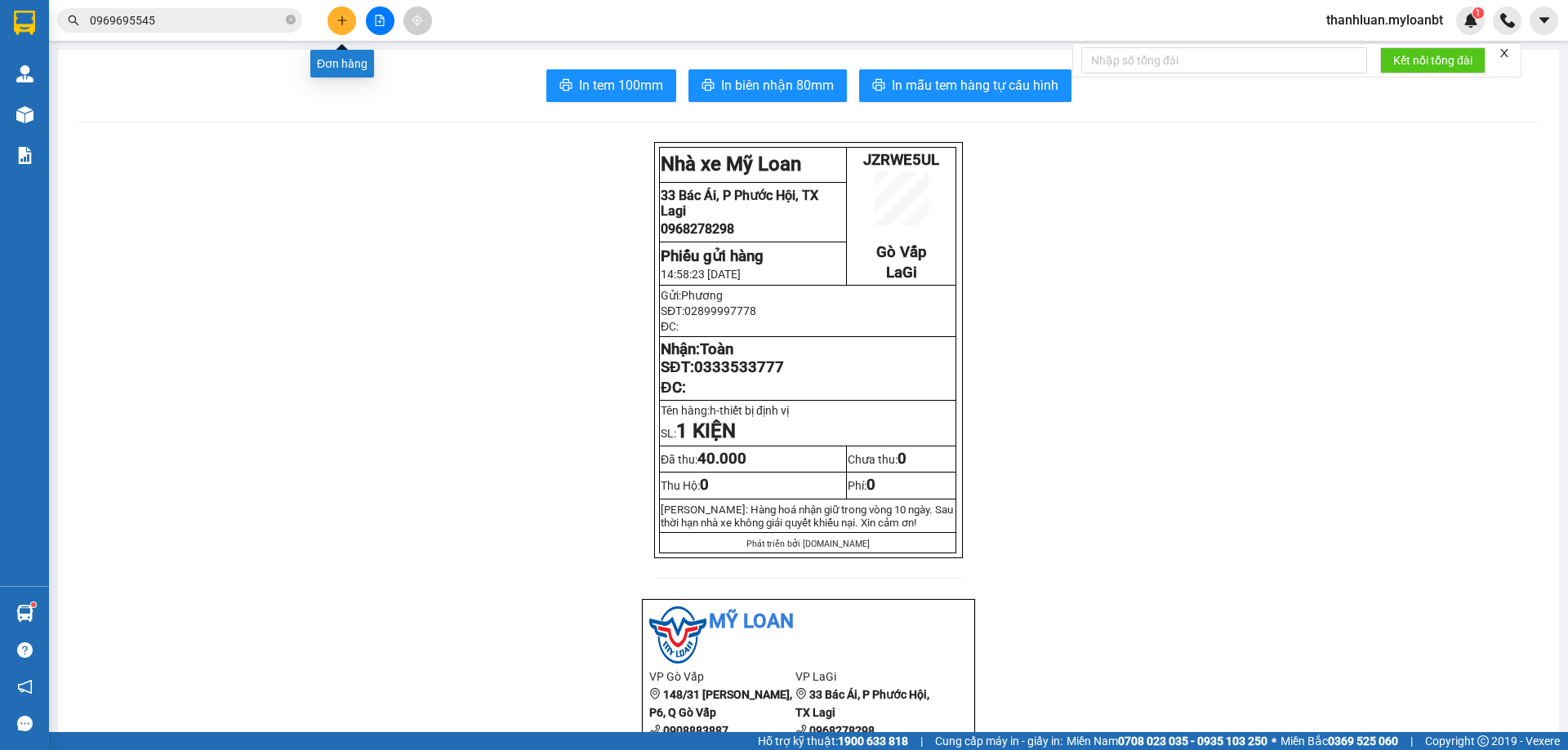
click at [346, 14] on icon "plus" at bounding box center [342, 20] width 12 height 12
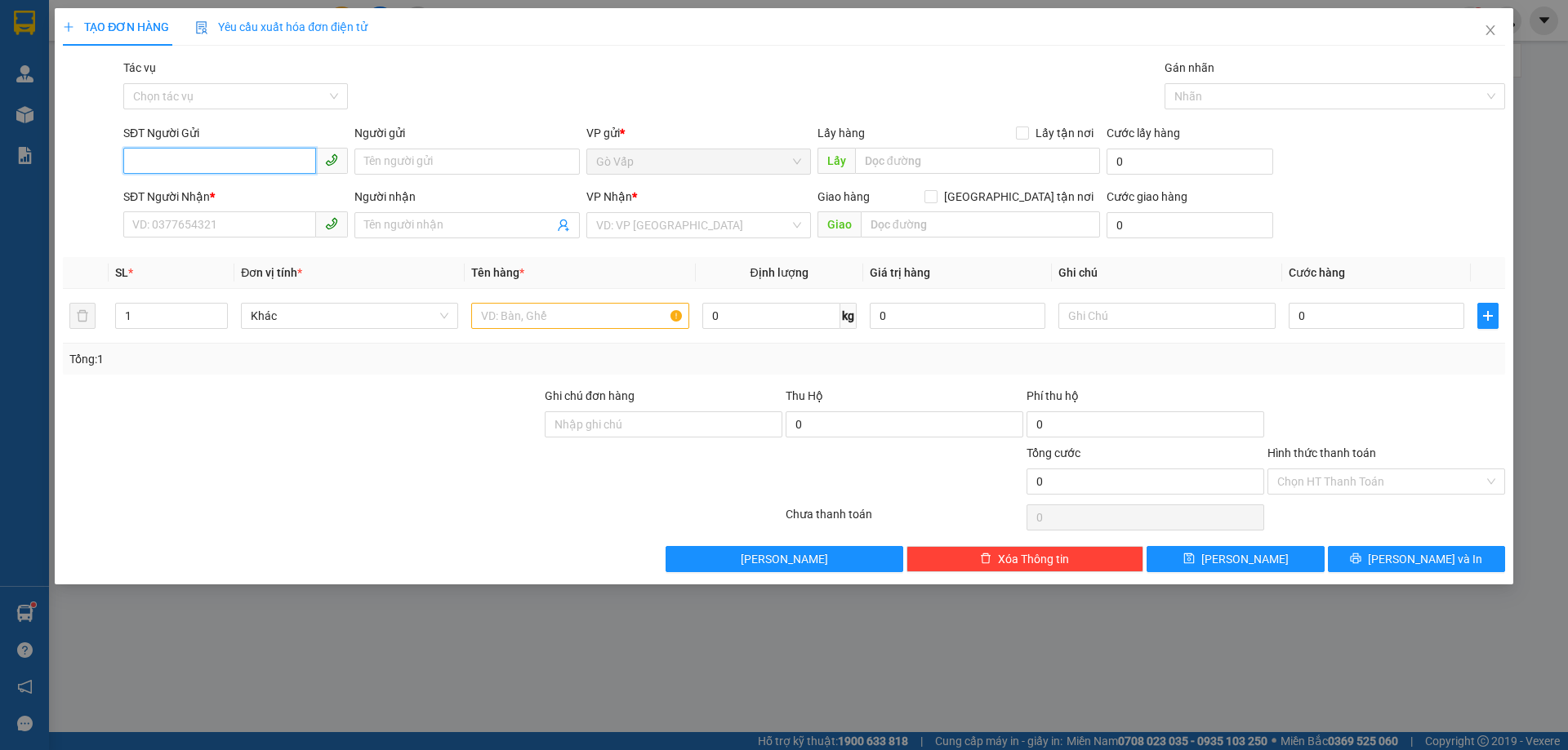
click at [253, 163] on input "SĐT Người Gửi" at bounding box center [220, 160] width 193 height 26
paste input "0389090247"
type input "0389090247"
click at [237, 191] on div "0389090247 - mai ly" at bounding box center [236, 194] width 205 height 18
type input "mai ly"
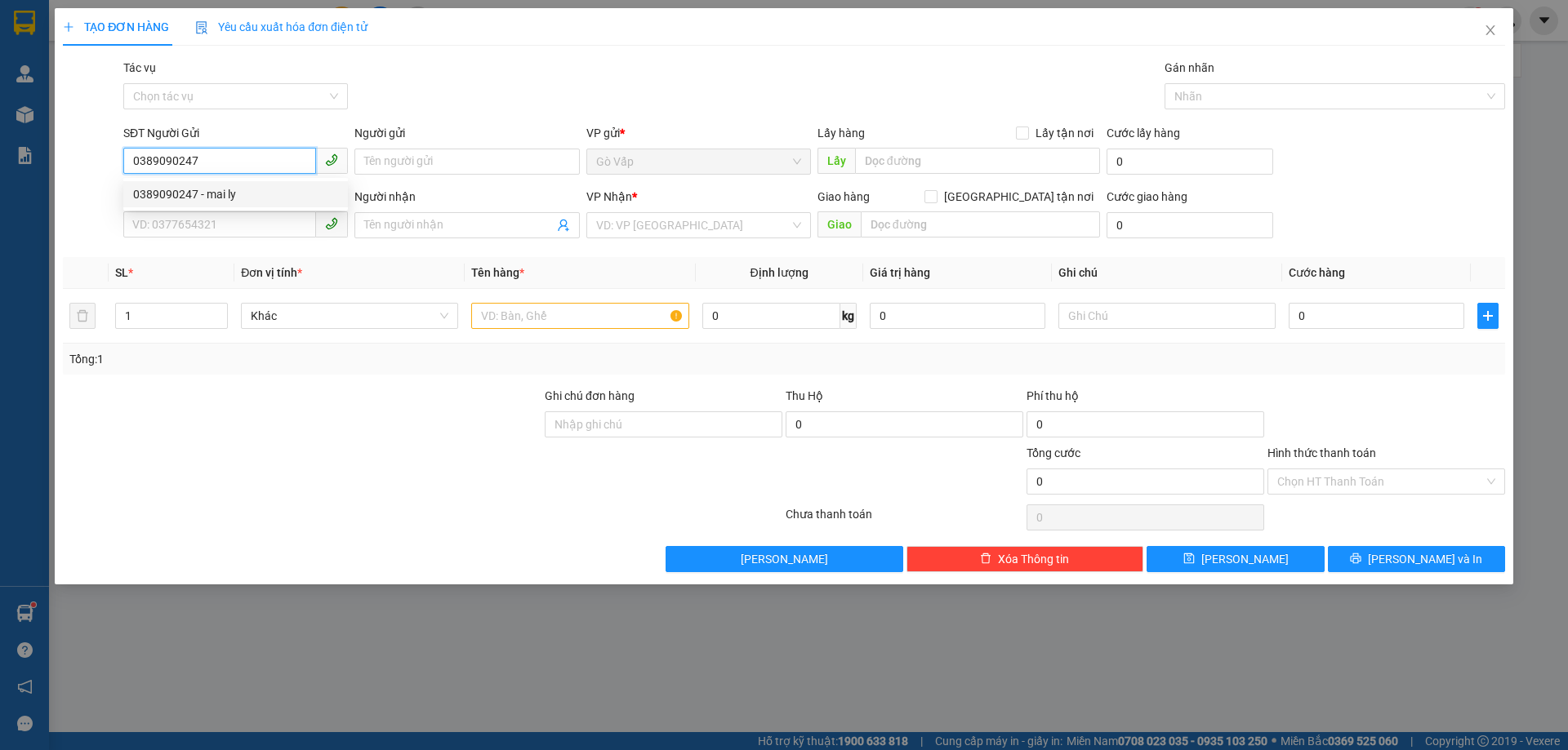
type input "0774904855"
type input "diễm ly"
type input "0389090247"
click at [578, 313] on input "text" at bounding box center [579, 316] width 217 height 26
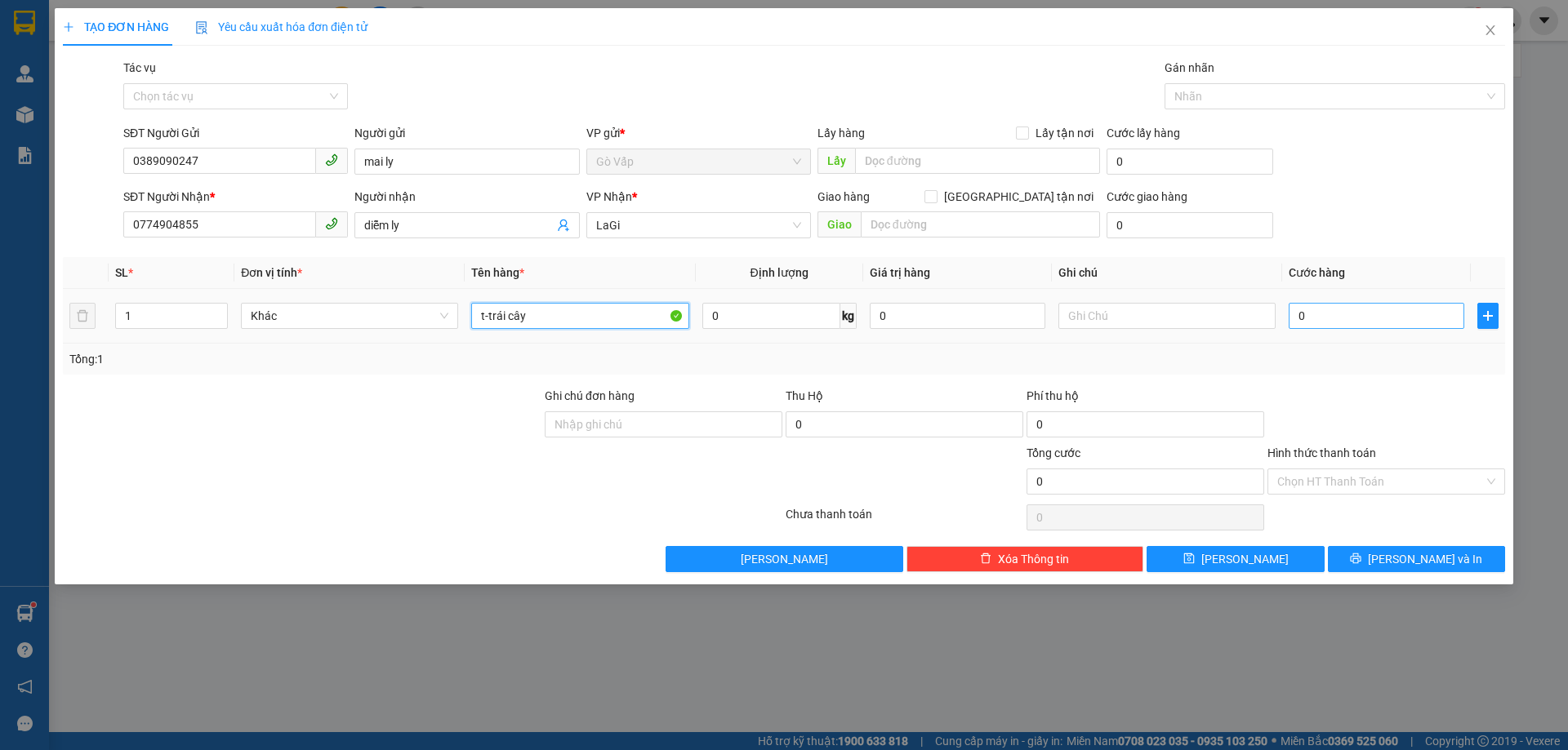
type input "t-trái cây"
click at [1320, 314] on input "0" at bounding box center [1376, 316] width 175 height 26
type input "40"
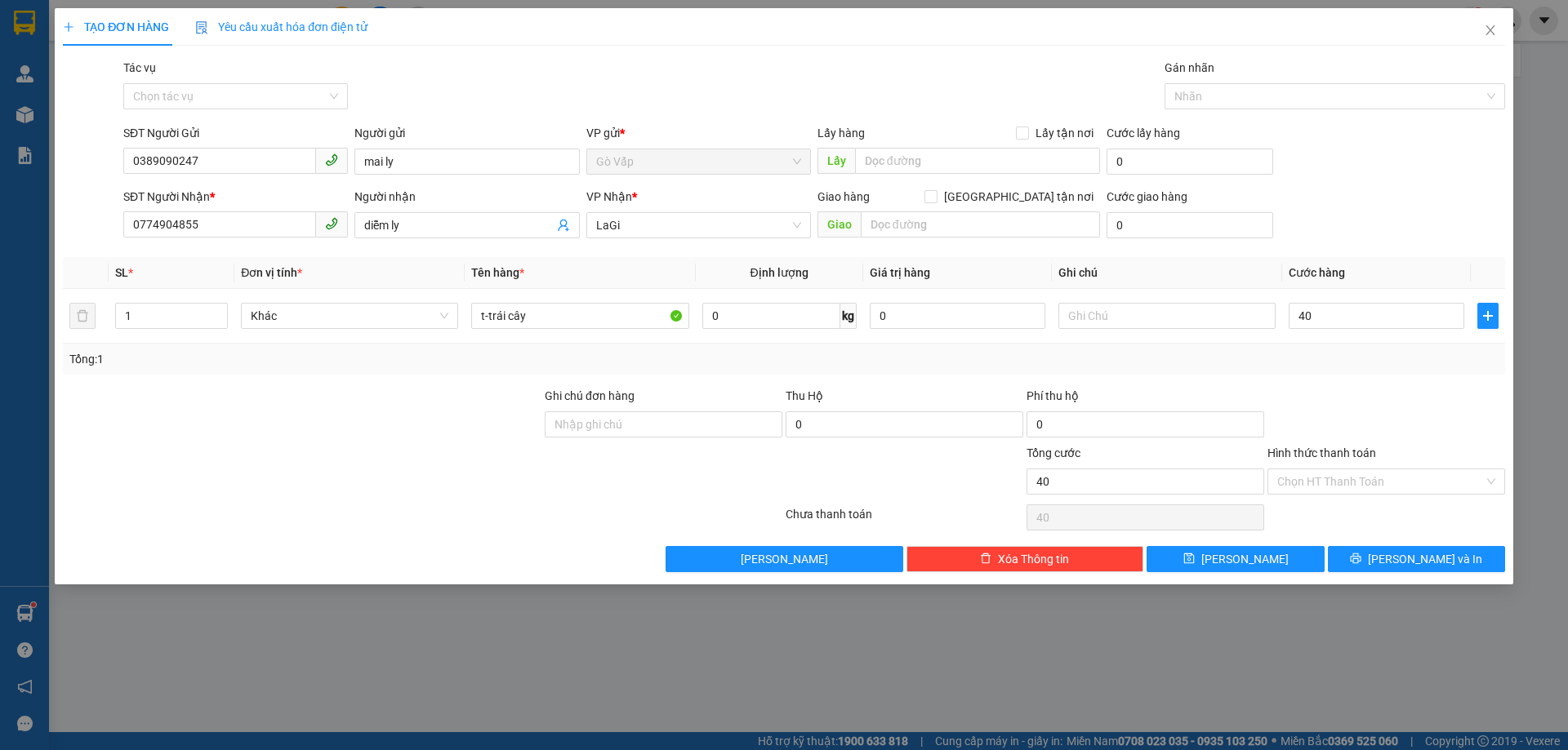
type input "40.000"
click at [1356, 410] on div at bounding box center [1386, 415] width 241 height 58
click at [1409, 478] on input "Hình thức thanh toán" at bounding box center [1381, 481] width 207 height 24
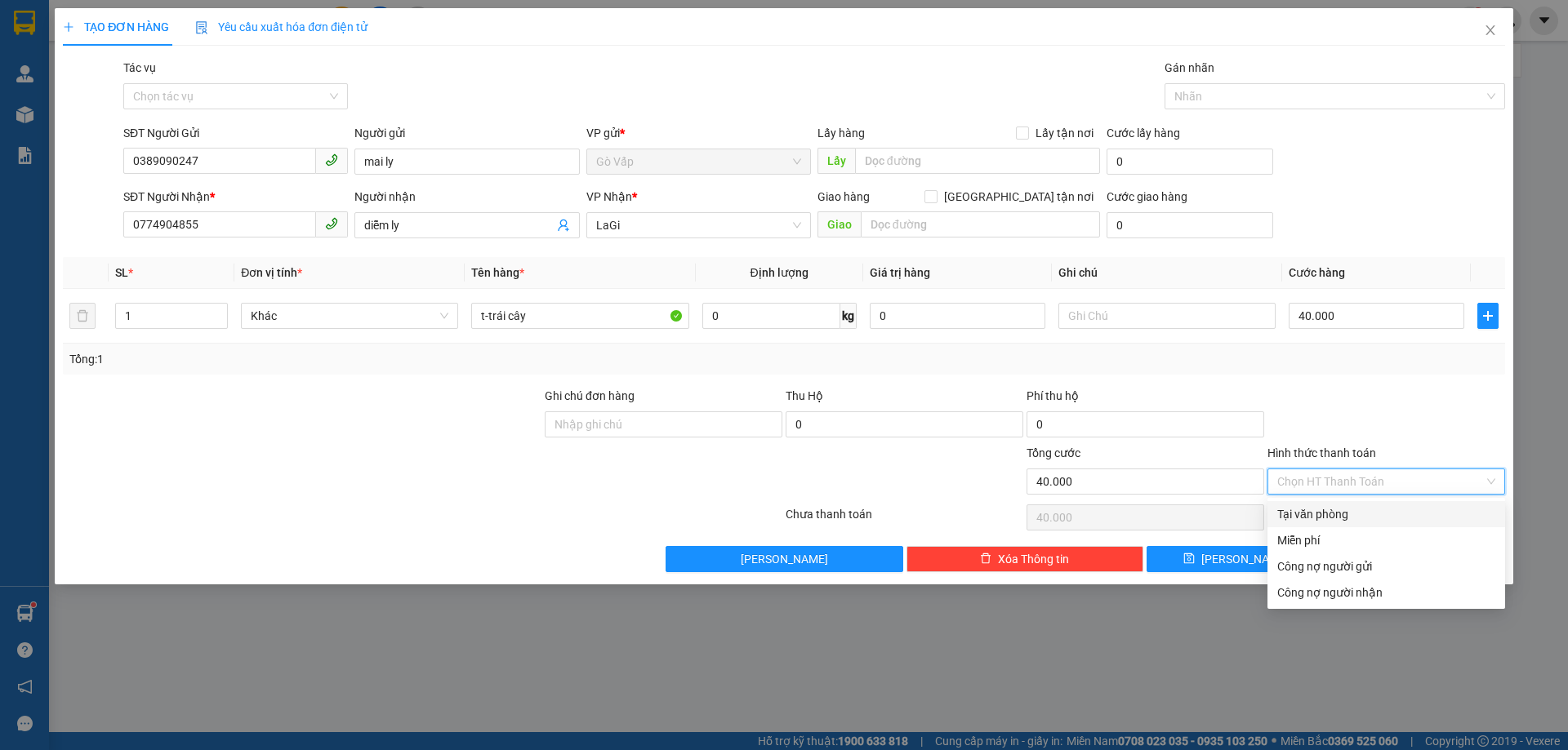
click at [1416, 516] on div "Tại văn phòng" at bounding box center [1386, 514] width 218 height 18
type input "0"
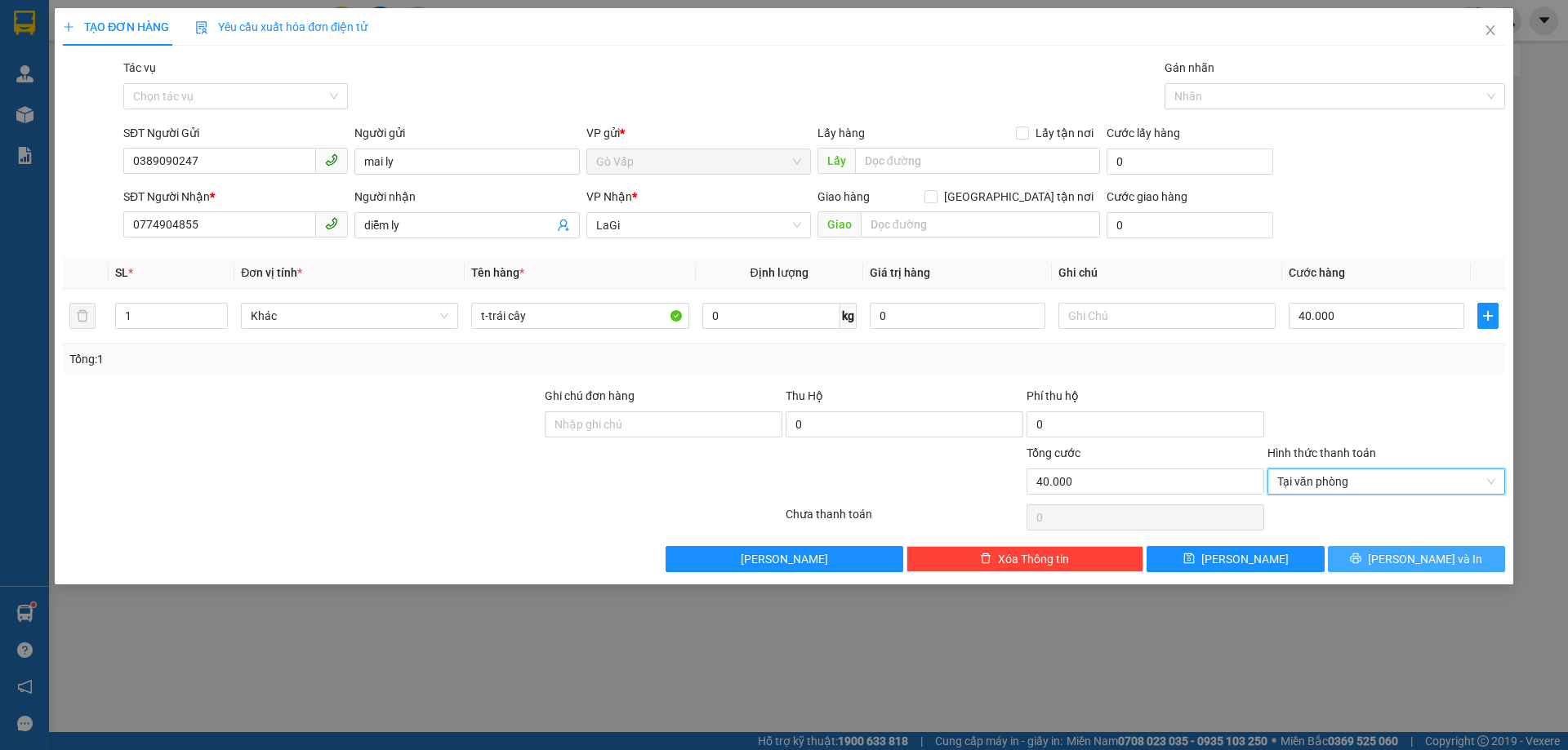
click at [1416, 558] on span "[PERSON_NAME] và In" at bounding box center [1425, 559] width 114 height 18
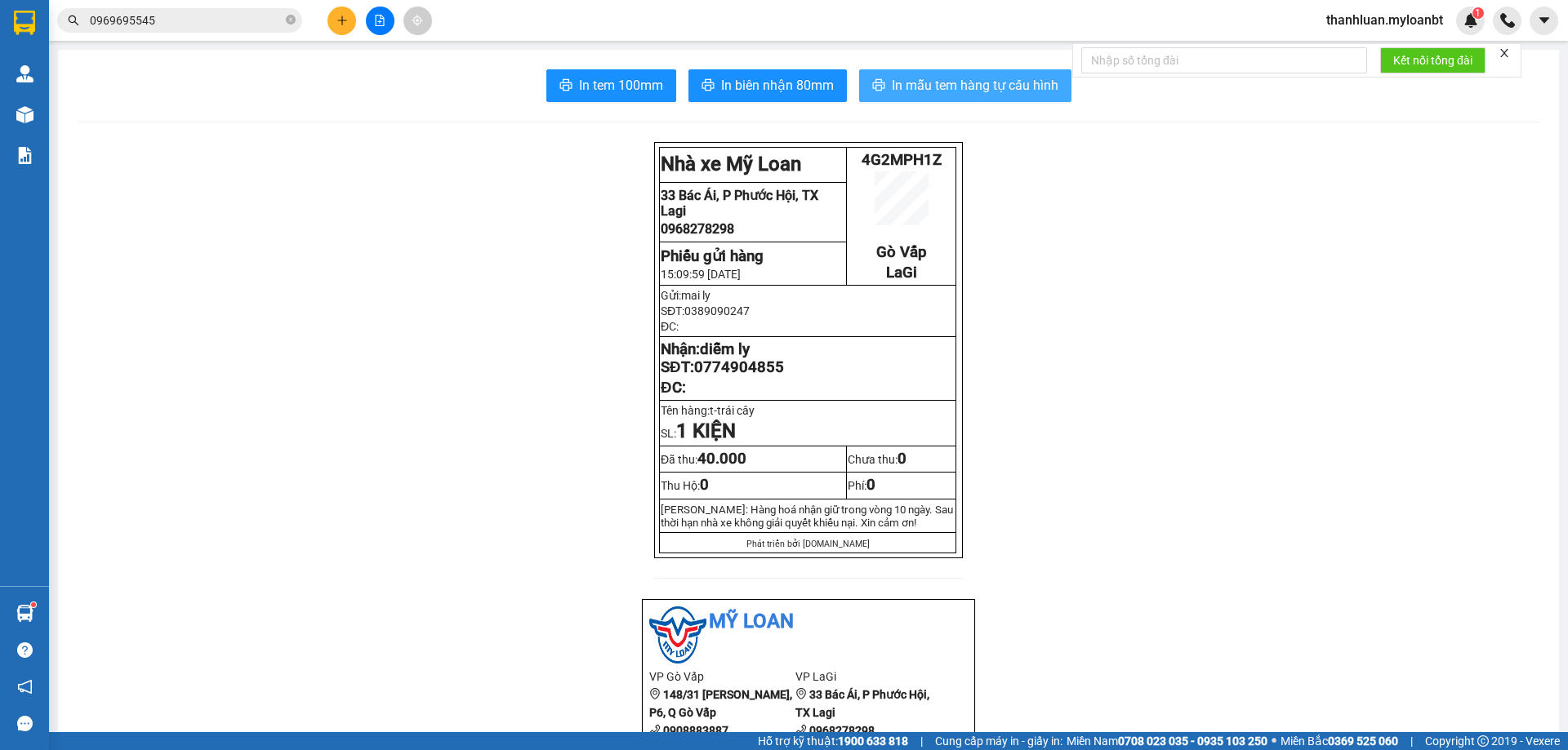
click at [951, 87] on span "In mẫu tem hàng tự cấu hình" at bounding box center [974, 85] width 166 height 21
click at [205, 27] on input "093570" at bounding box center [186, 21] width 193 height 18
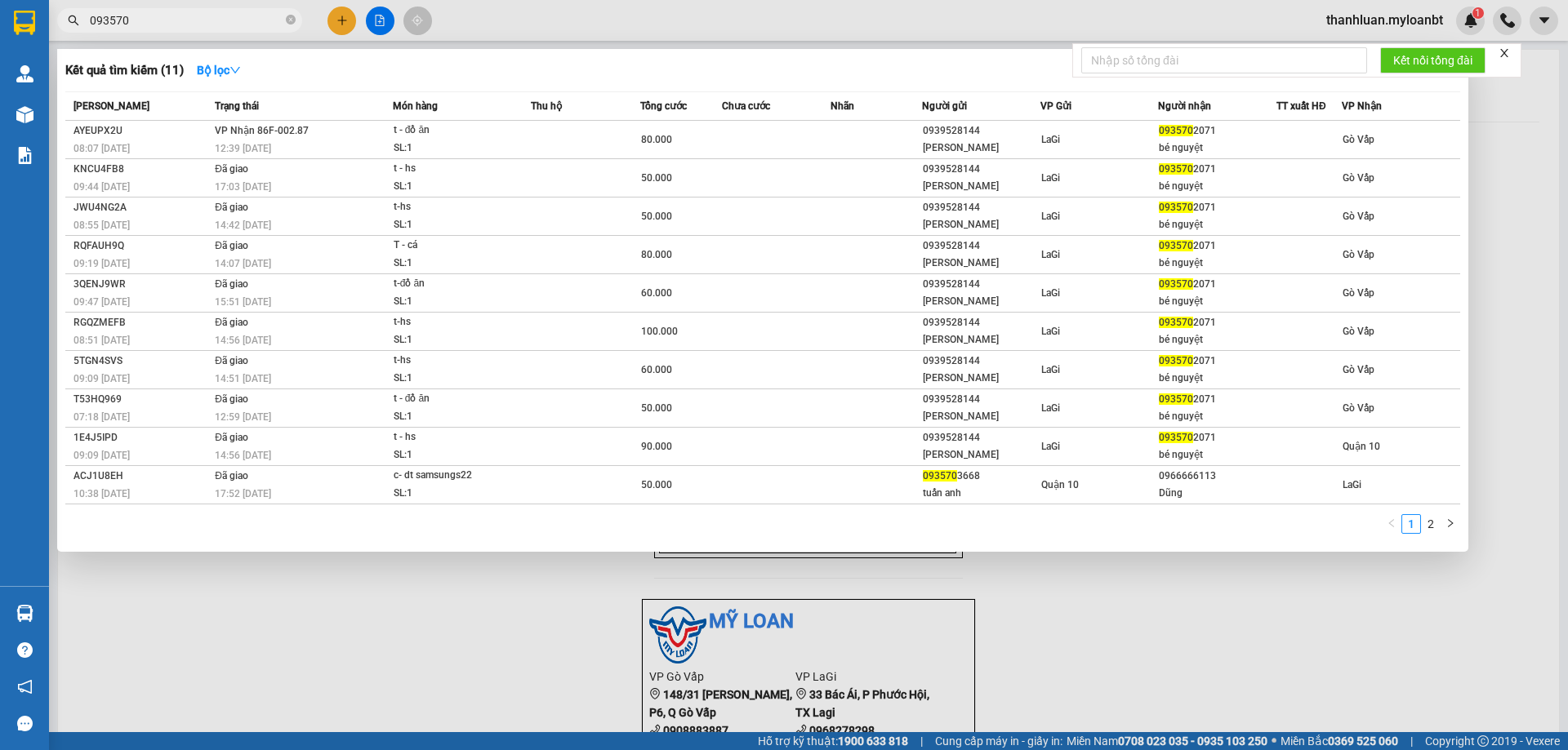
click at [205, 27] on input "093570" at bounding box center [186, 21] width 193 height 18
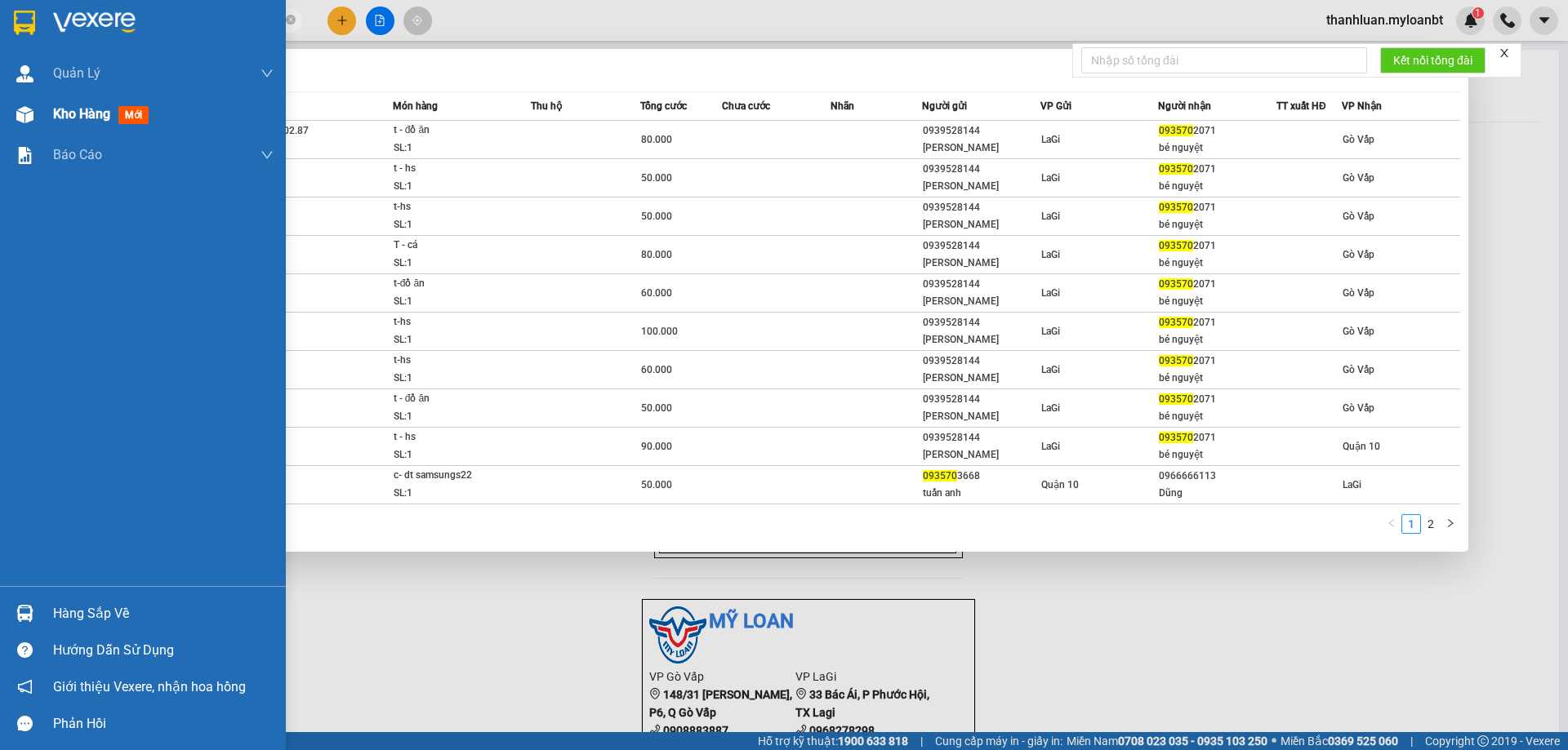
click at [56, 106] on span "Kho hàng" at bounding box center [82, 113] width 58 height 15
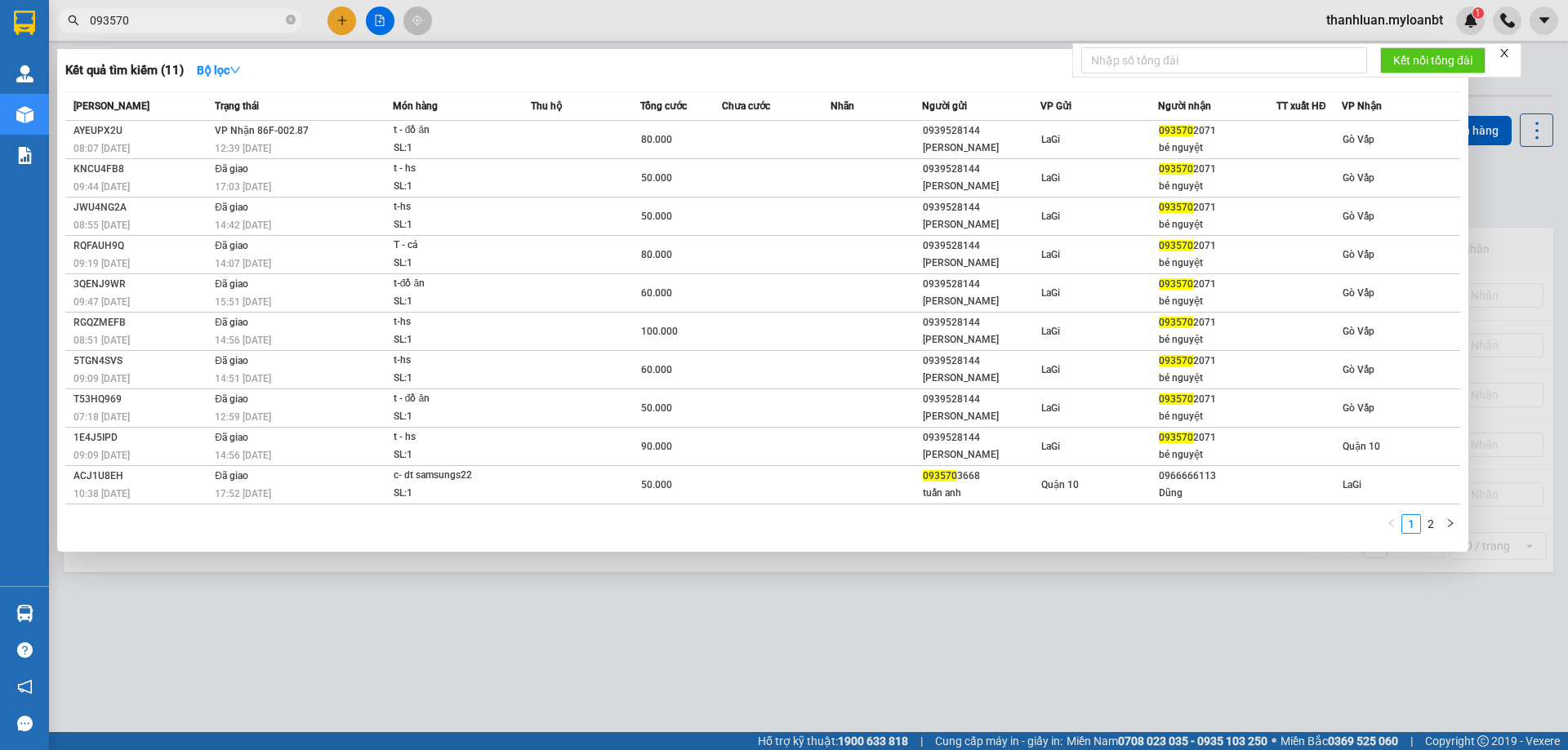
click at [635, 619] on div at bounding box center [784, 375] width 1568 height 750
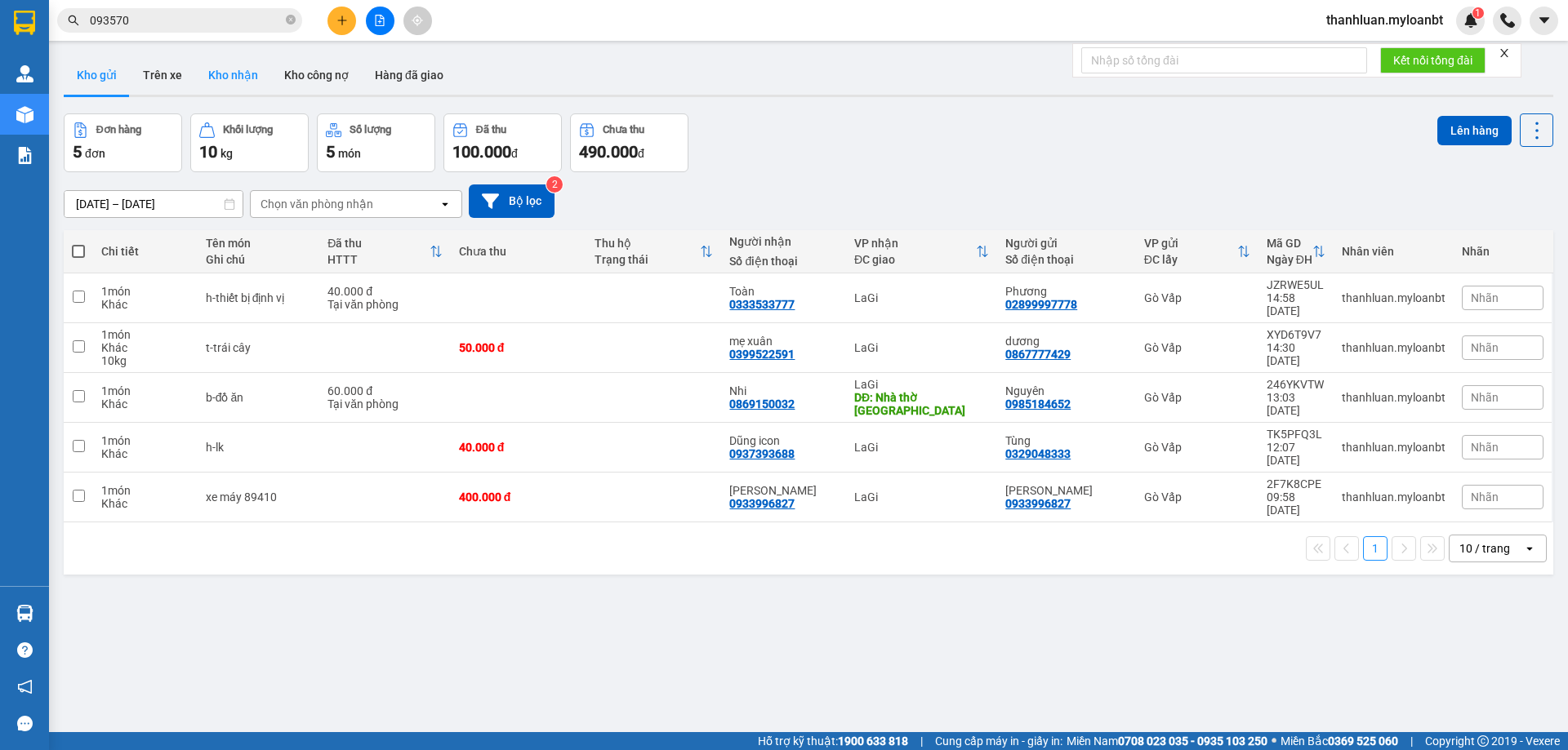
click at [225, 65] on button "Kho nhận" at bounding box center [233, 76] width 76 height 40
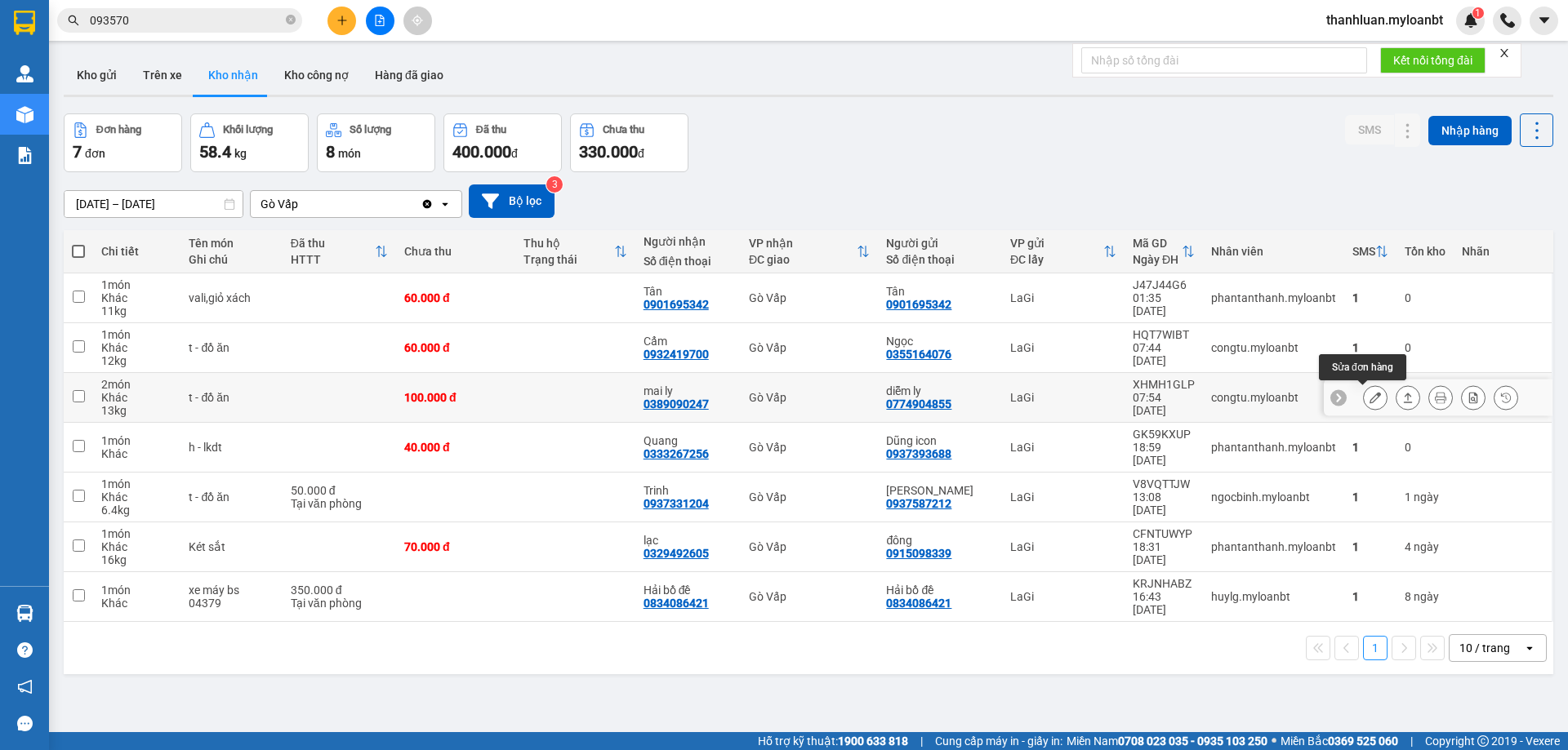
click at [1370, 397] on icon at bounding box center [1375, 397] width 12 height 12
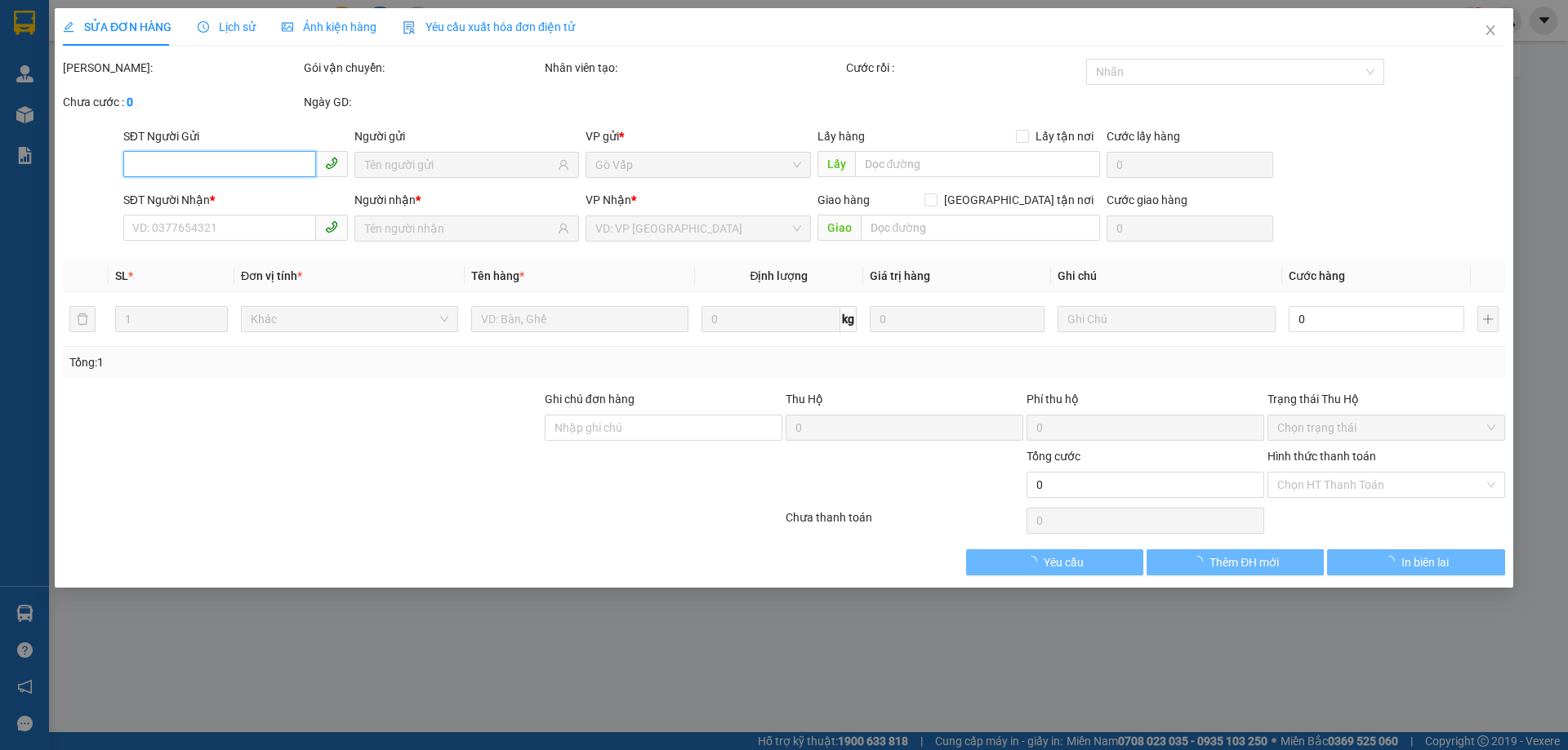
type input "0774904855"
type input "diễm ly"
type input "0389090247"
type input "mai ly"
type input "100.000"
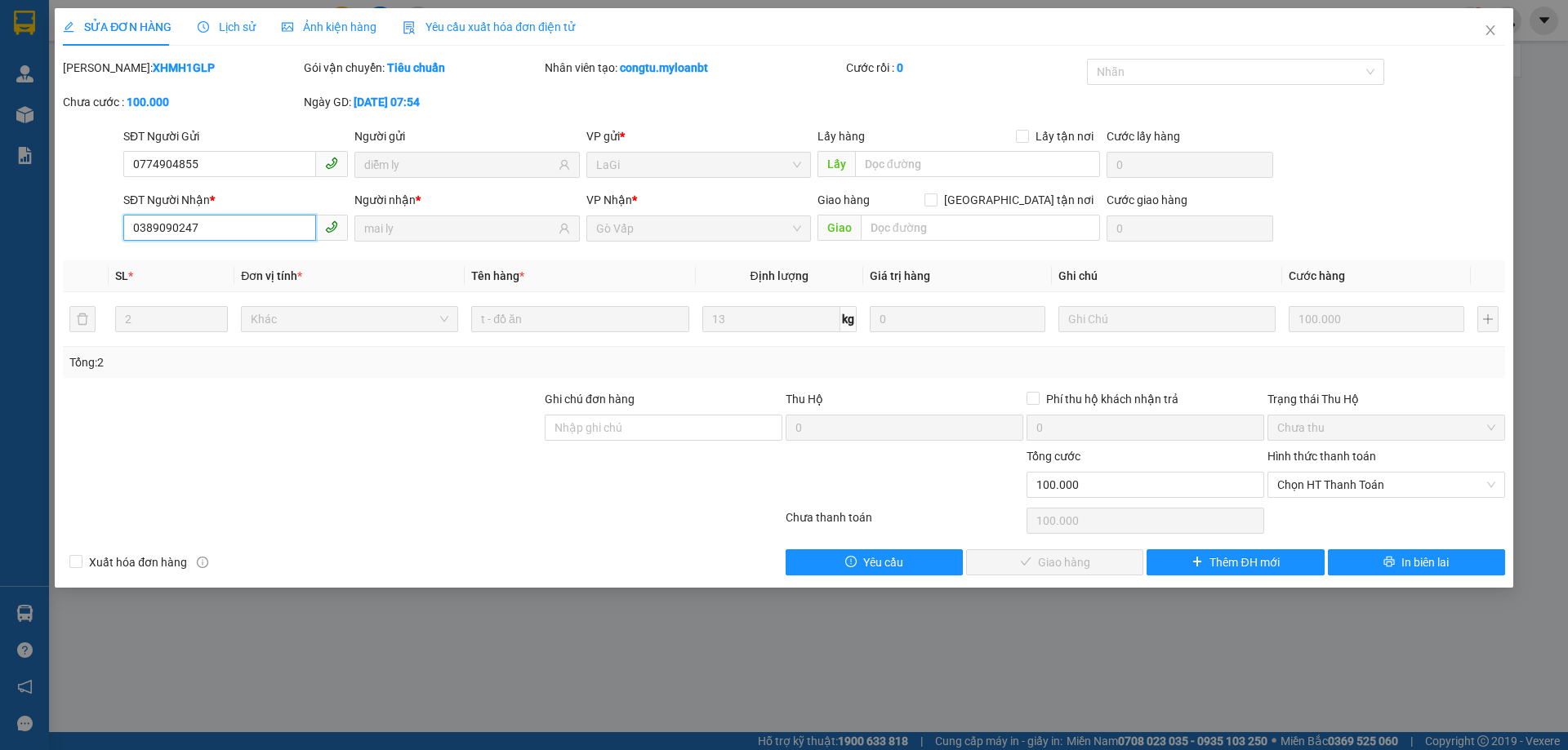
click at [263, 235] on input "0389090247" at bounding box center [220, 228] width 193 height 26
click at [1319, 478] on span "Chọn HT Thanh Toán" at bounding box center [1386, 485] width 218 height 24
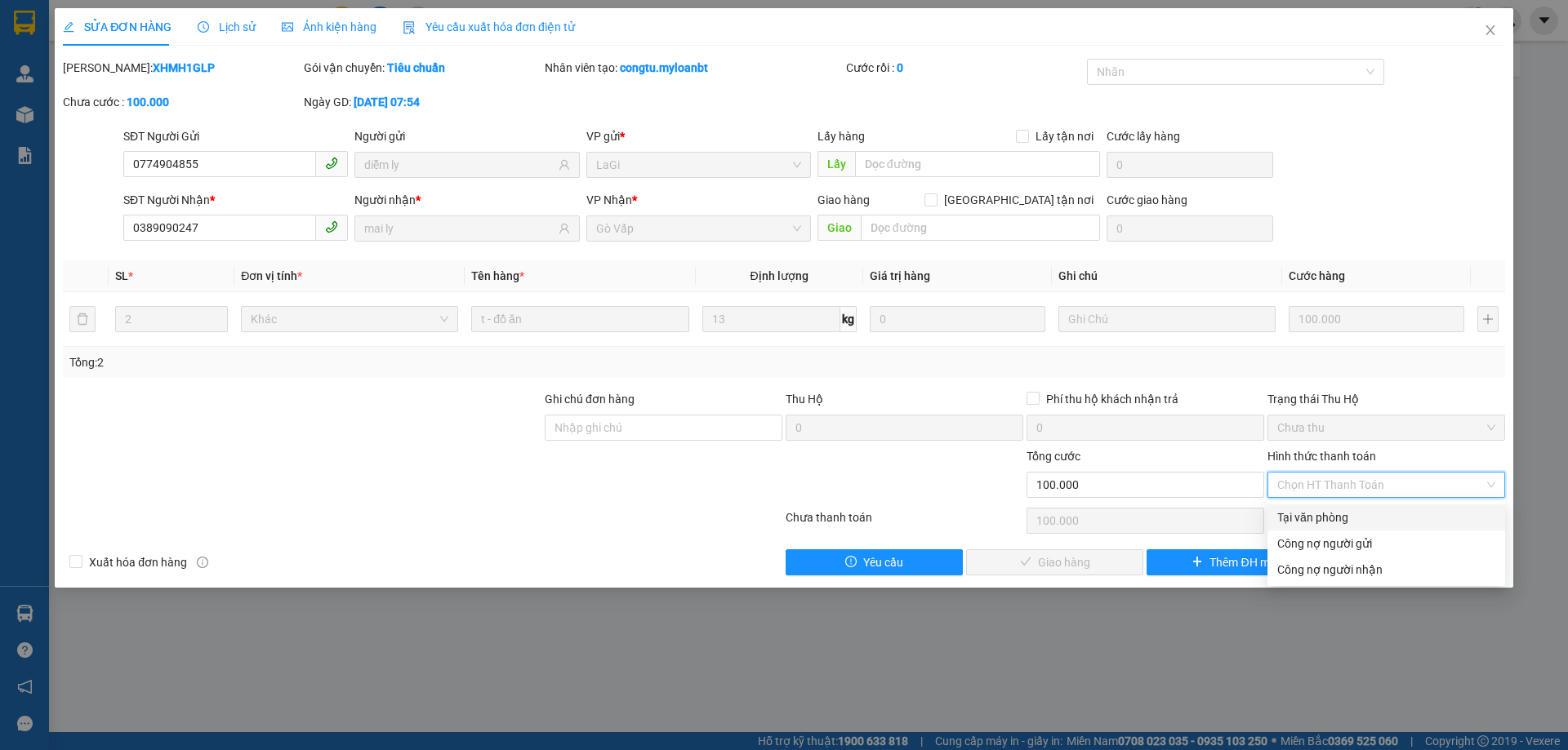
click at [1341, 522] on div "Tại văn phòng" at bounding box center [1386, 518] width 218 height 18
type input "0"
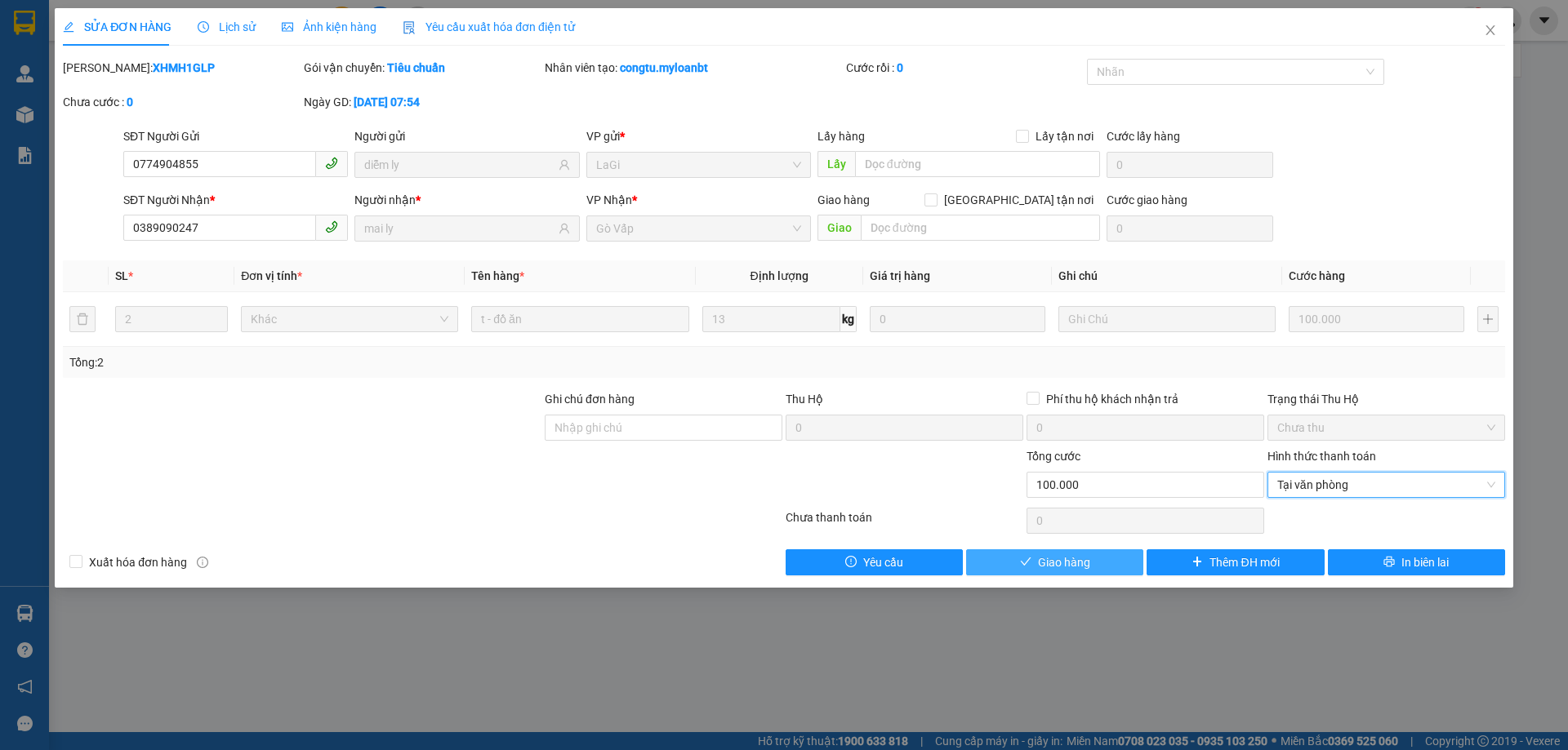
click at [1112, 558] on button "Giao hàng" at bounding box center [1054, 562] width 177 height 26
